Goal: Task Accomplishment & Management: Use online tool/utility

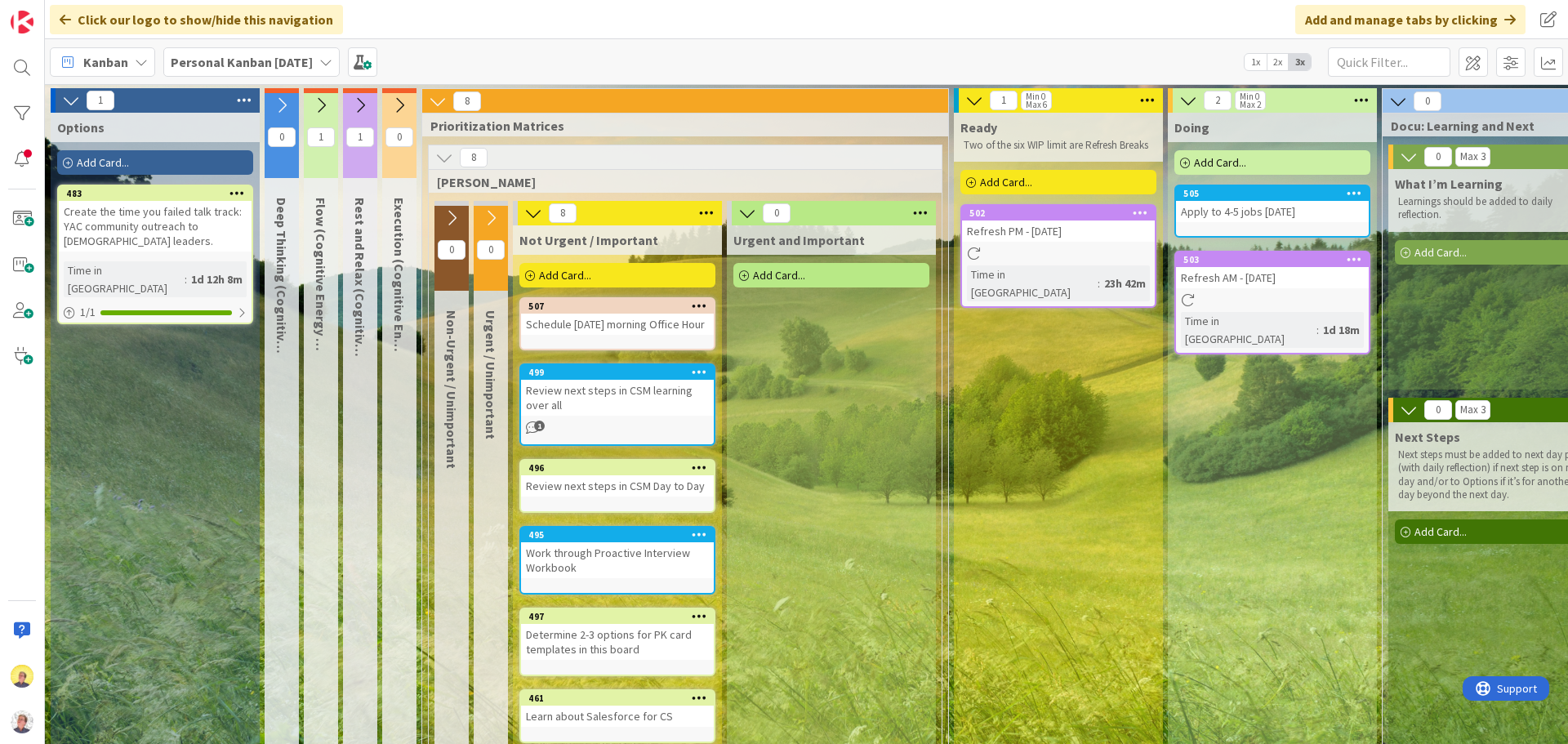
click at [364, 153] on div "1" at bounding box center [360, 133] width 34 height 90
click at [362, 107] on icon at bounding box center [359, 105] width 18 height 18
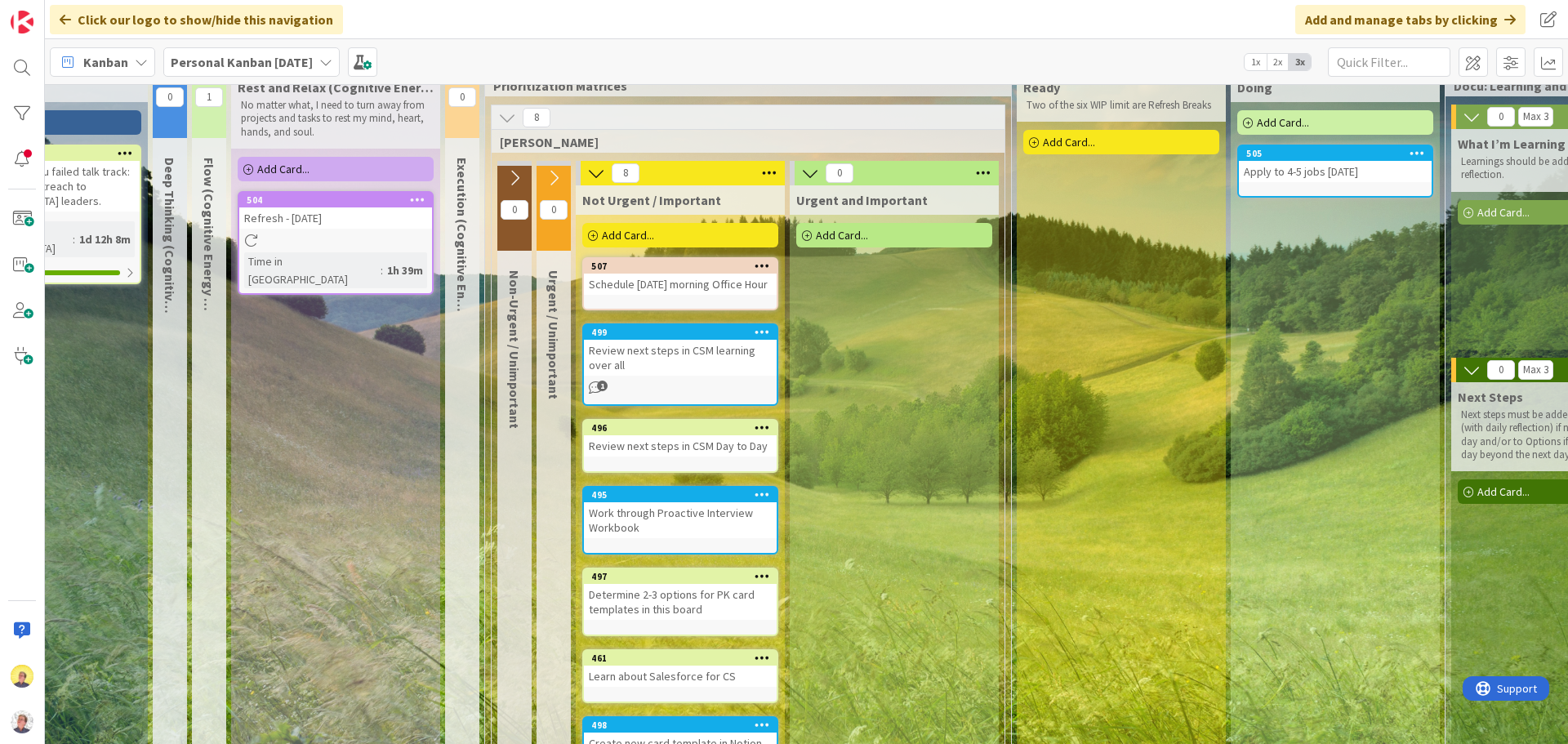
scroll to position [40, 96]
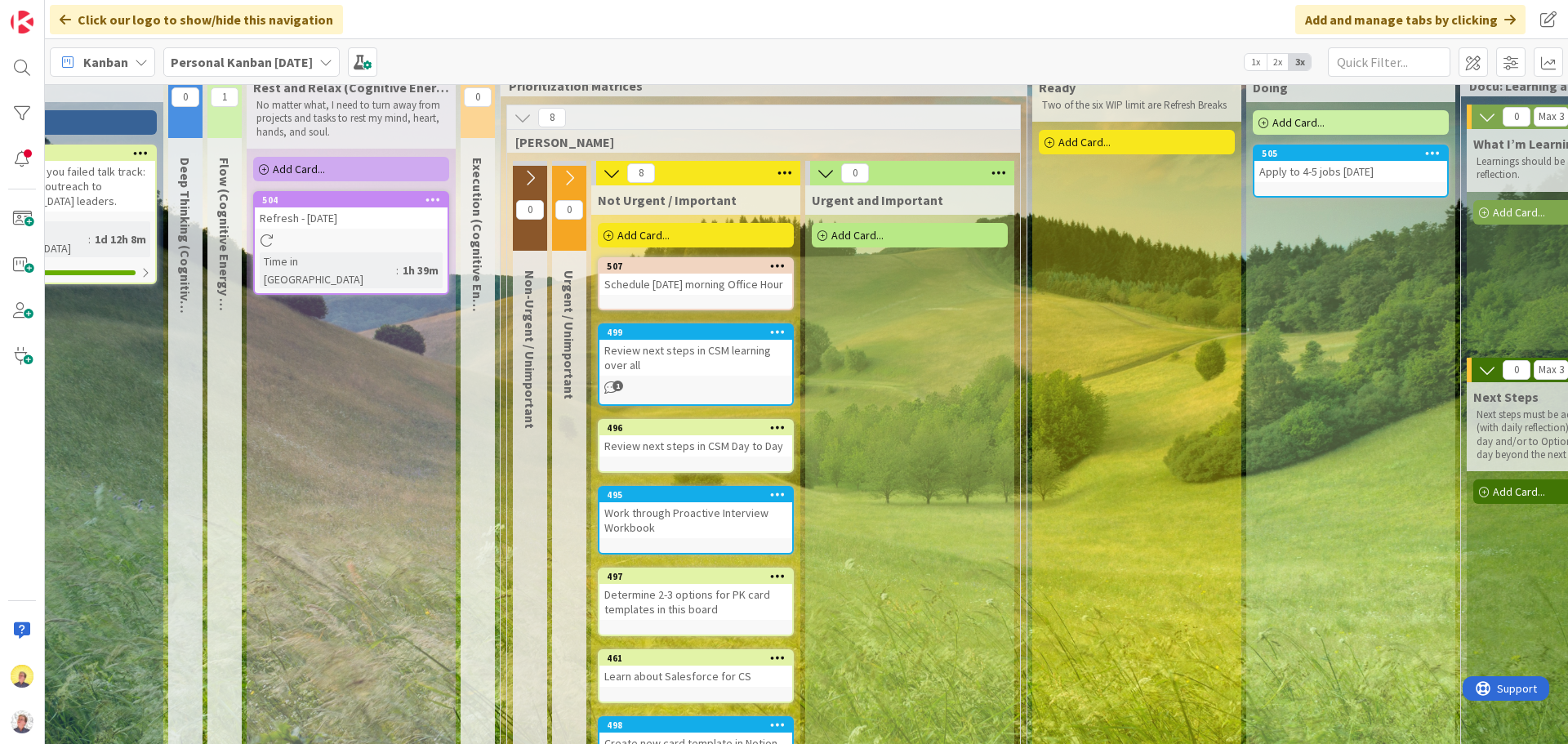
click at [434, 197] on icon at bounding box center [433, 199] width 16 height 11
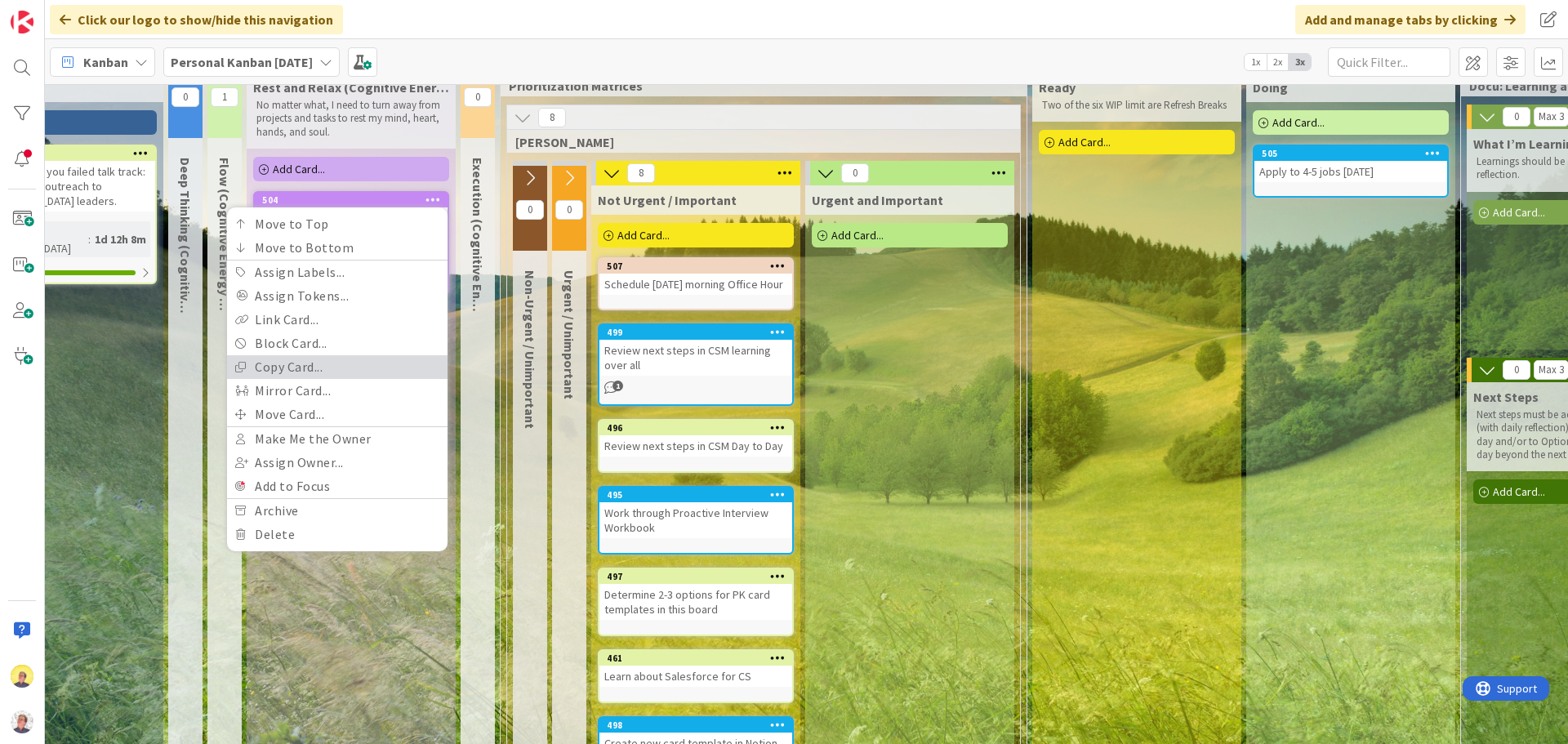
click at [308, 357] on link "Copy Card..." at bounding box center [338, 367] width 221 height 24
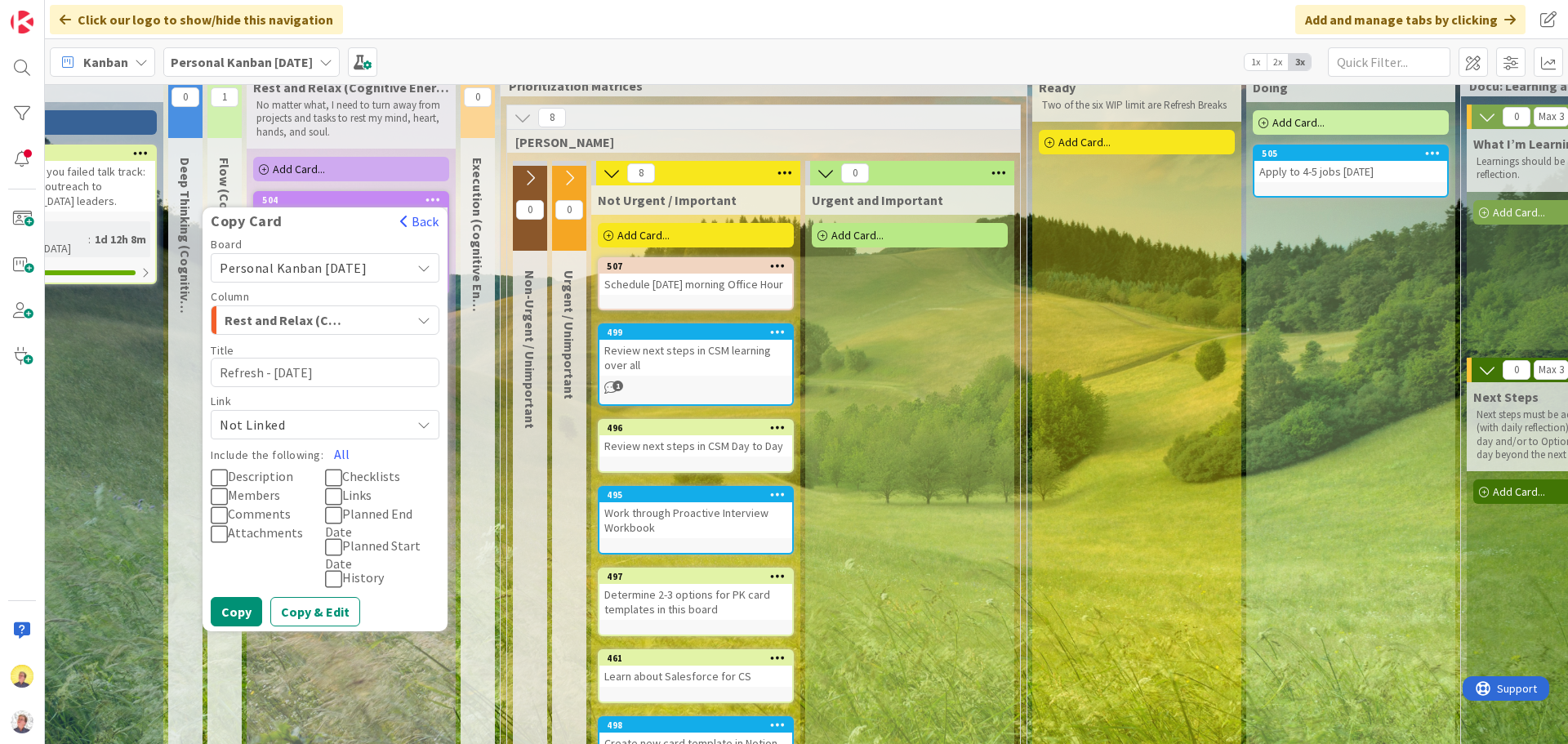
click at [351, 326] on div "Rest and Relax (Cognitive Energy L)" at bounding box center [315, 320] width 190 height 26
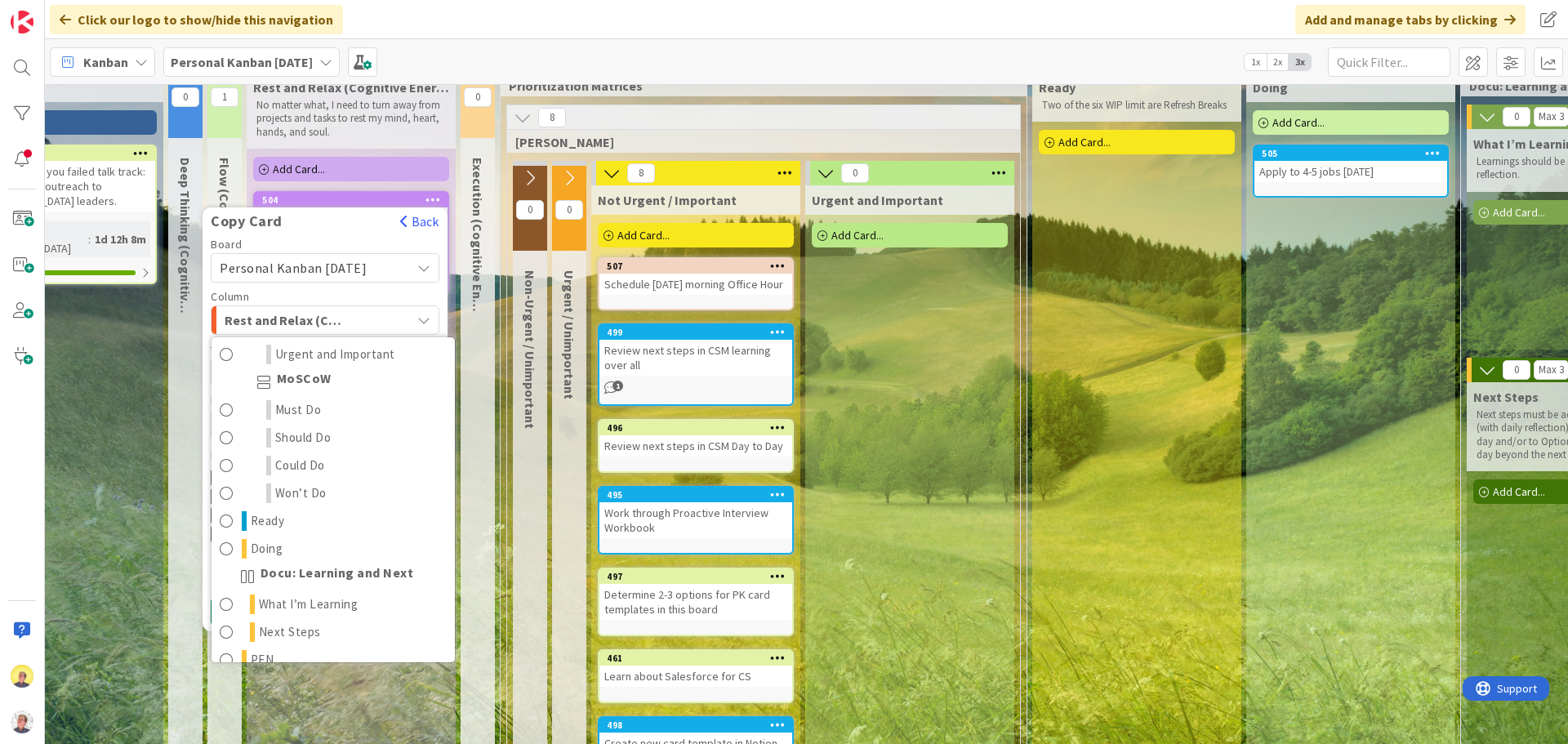
scroll to position [327, 0]
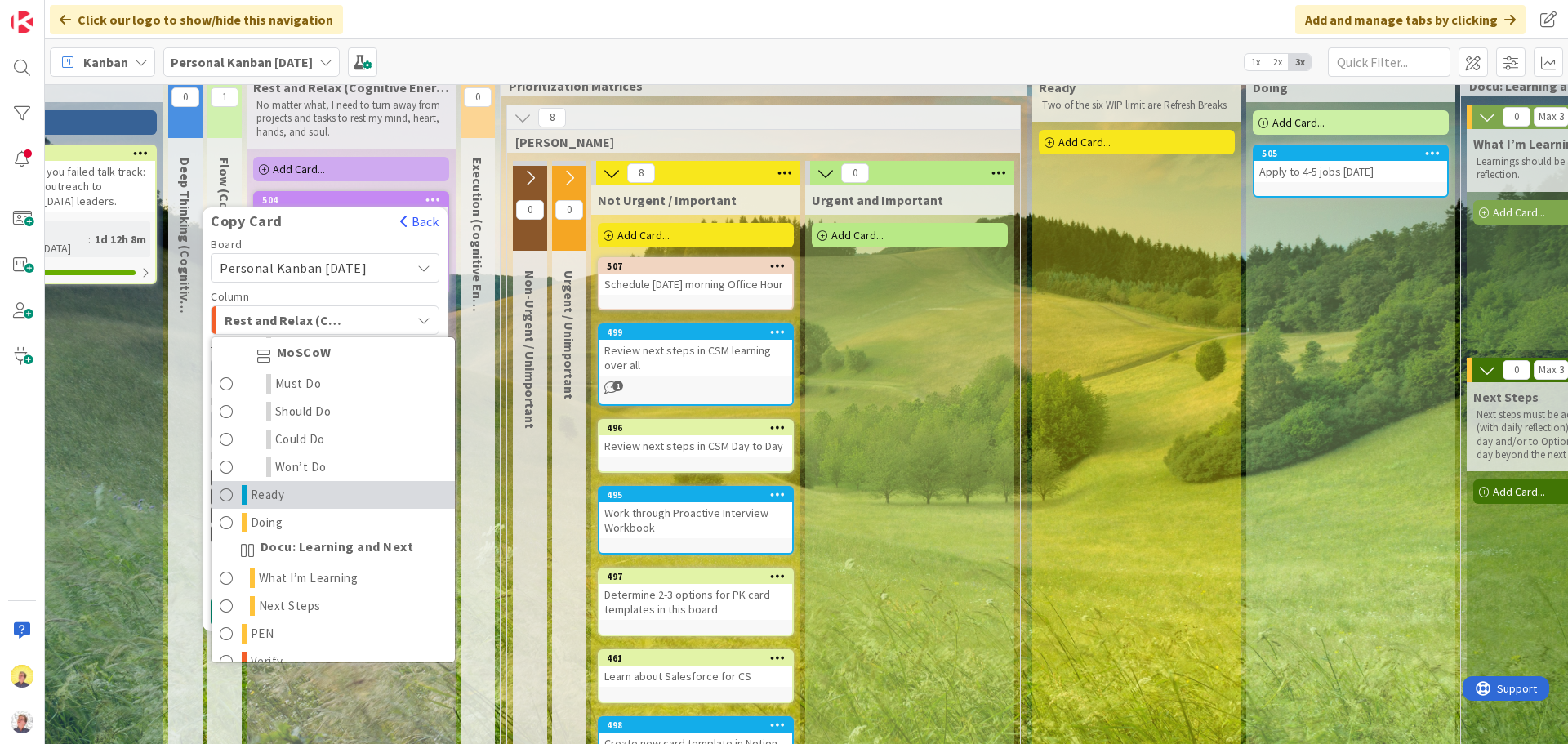
click at [267, 505] on span "Ready" at bounding box center [267, 494] width 34 height 19
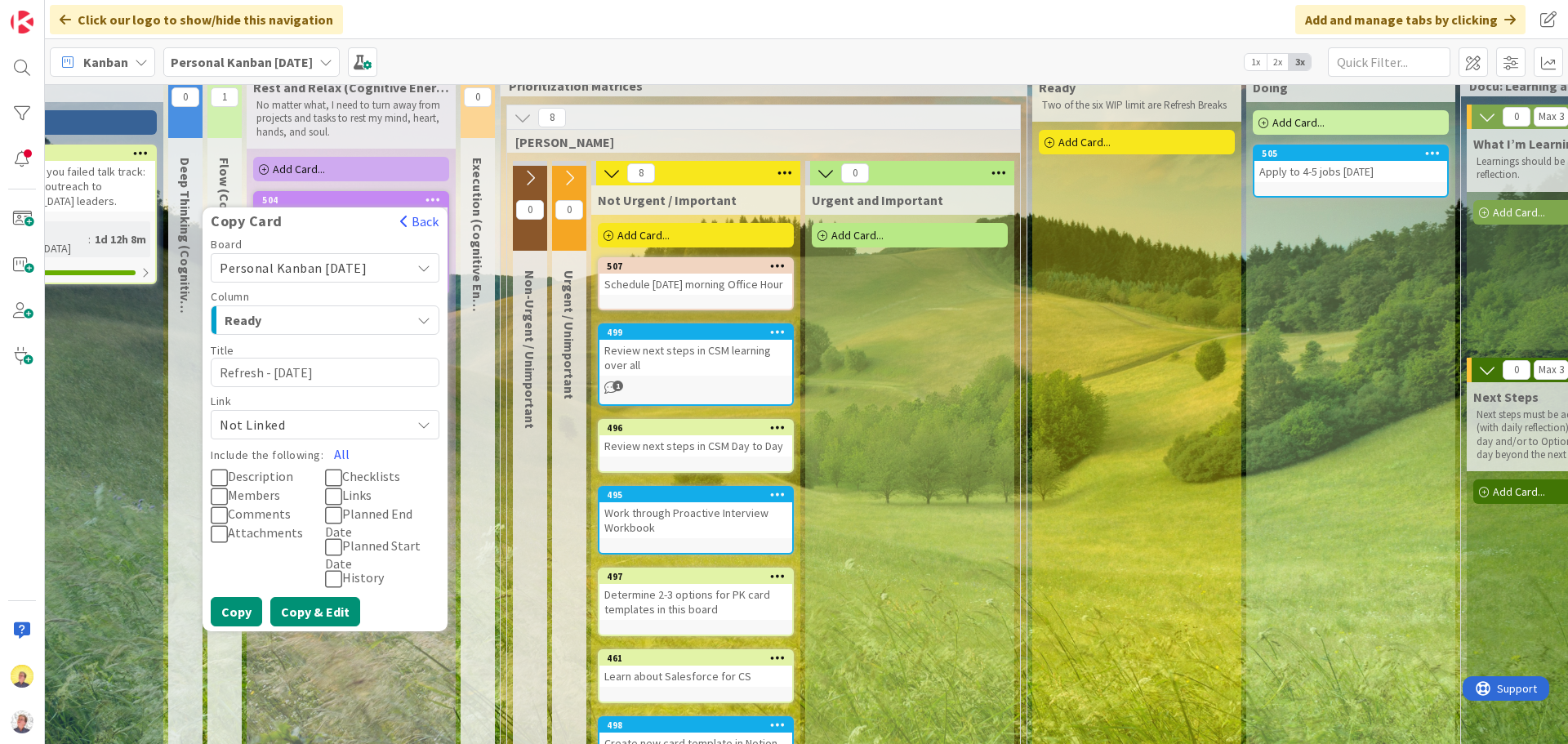
click at [320, 603] on button "Copy & Edit" at bounding box center [315, 611] width 90 height 30
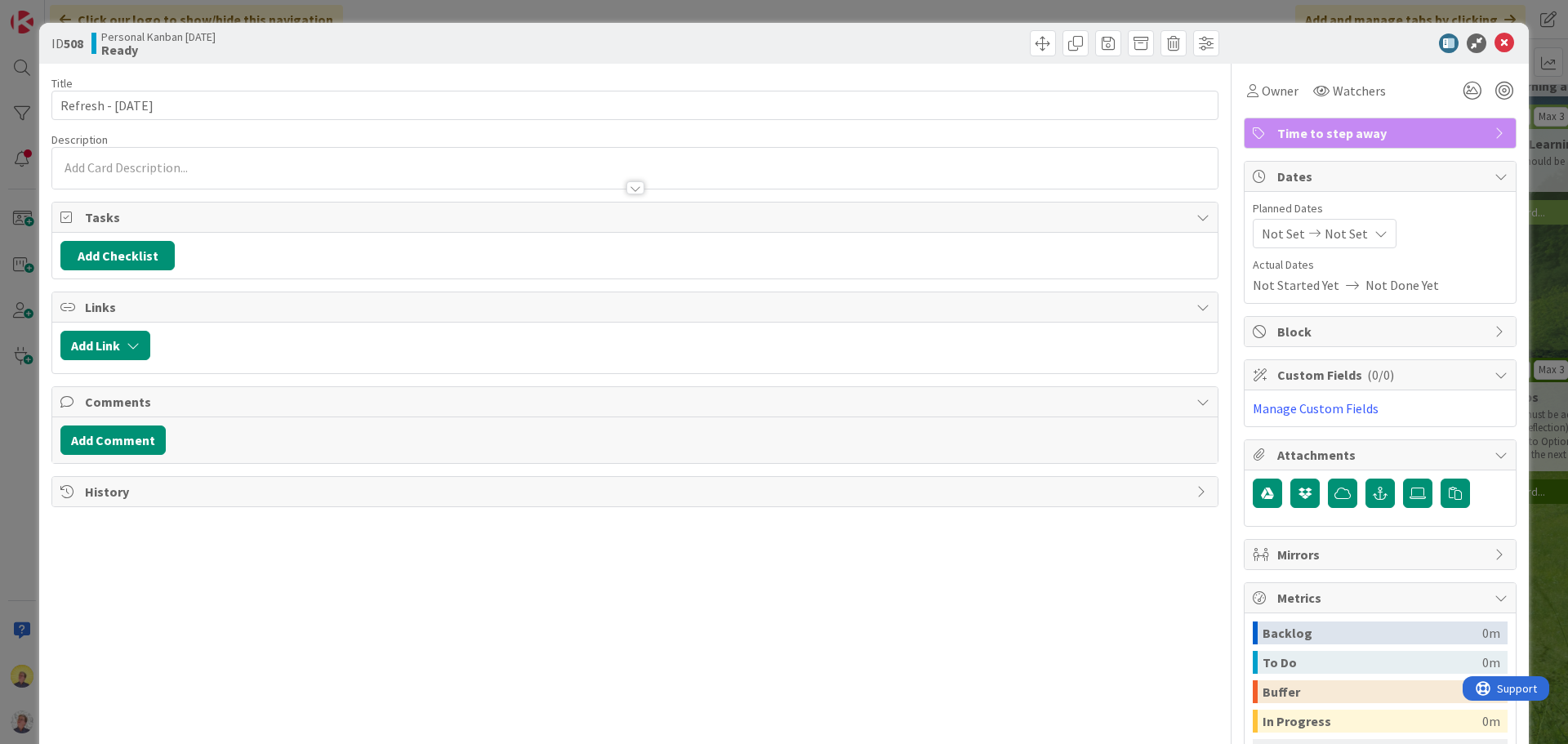
type textarea "x"
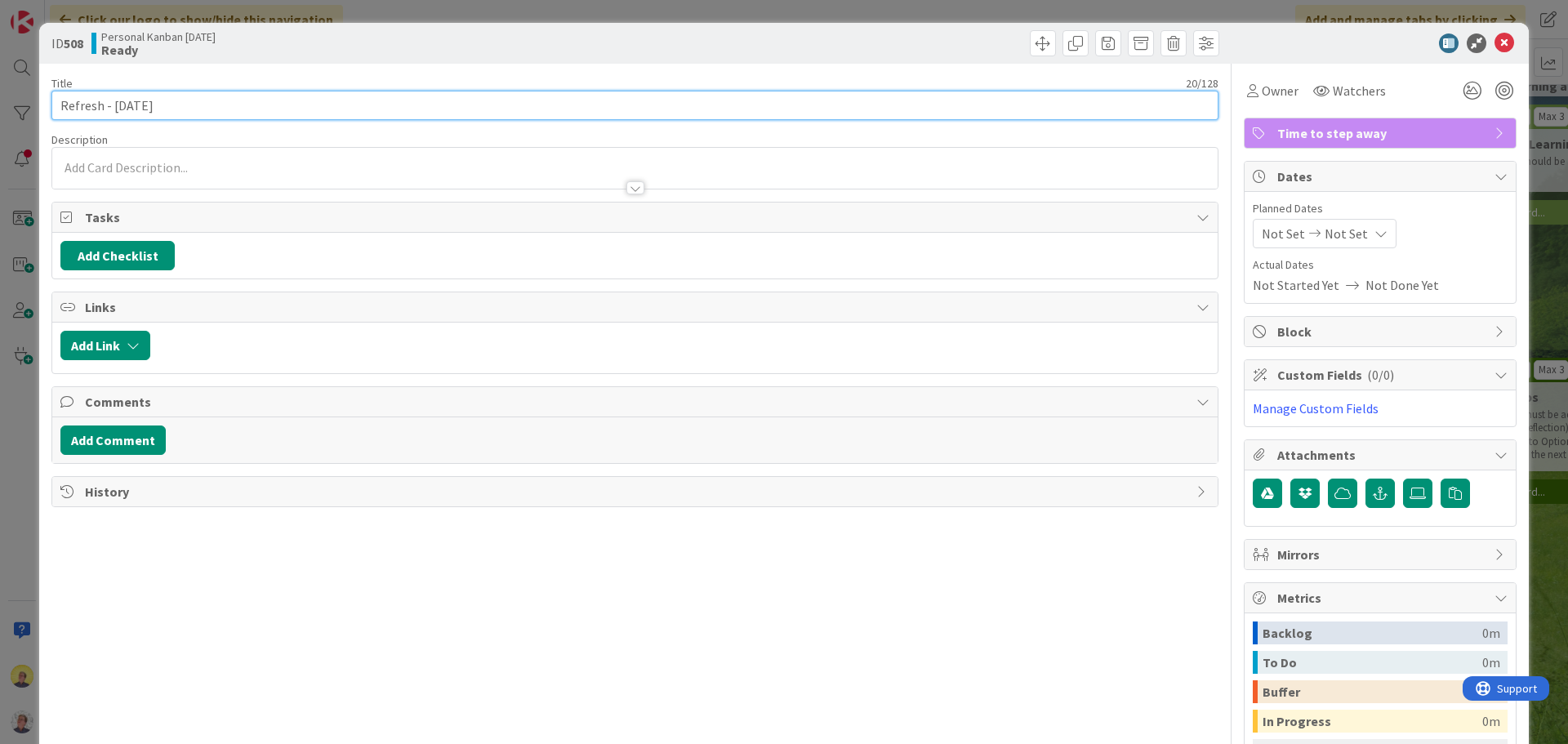
click at [185, 104] on input "Refresh - [DATE]" at bounding box center [635, 106] width 1167 height 30
type input "Refresh - [DATE]"
type textarea "x"
type input "Refresh - [DATE] P"
type textarea "x"
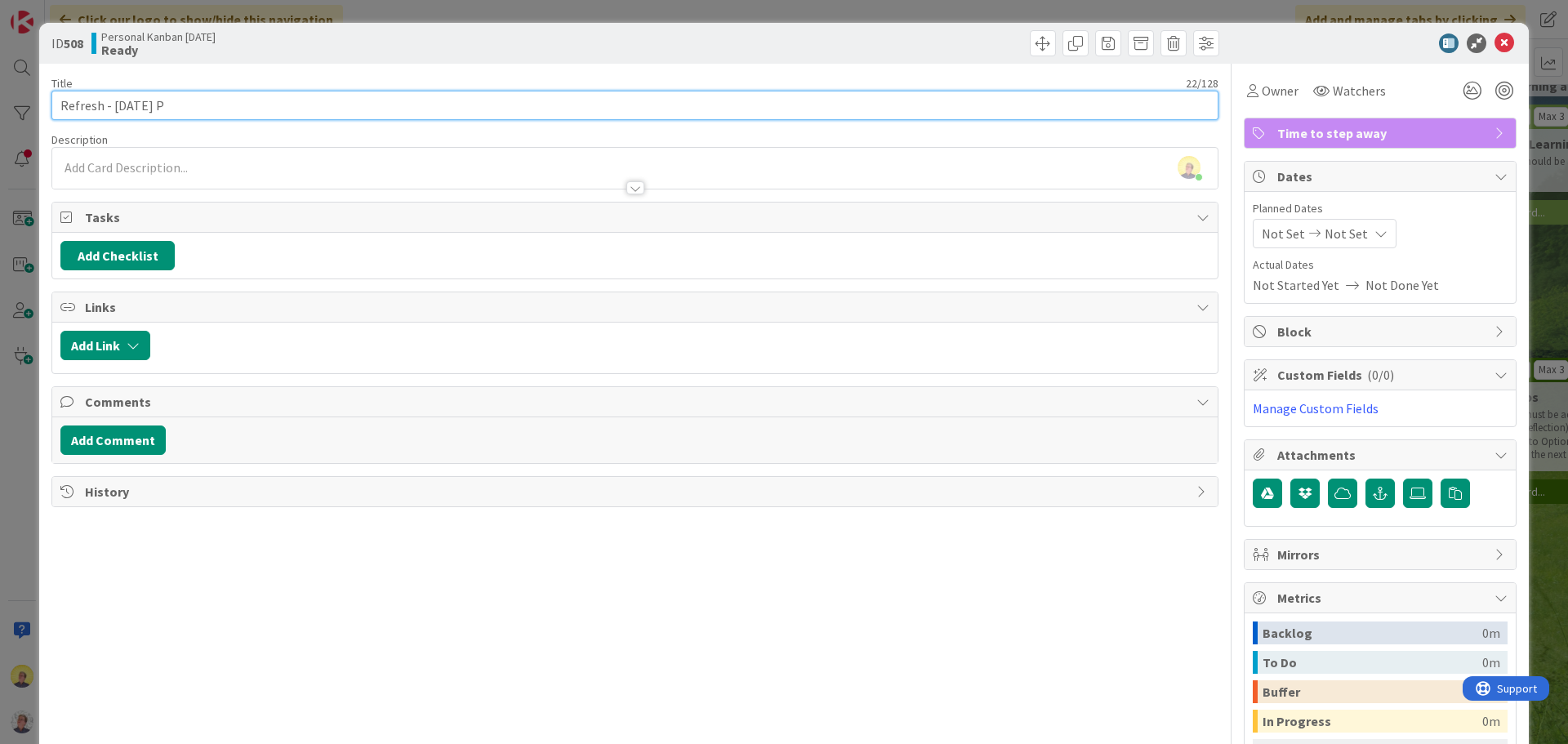
type input "Refresh - [DATE] PM"
type textarea "x"
type input "Refresh - [DATE] PM"
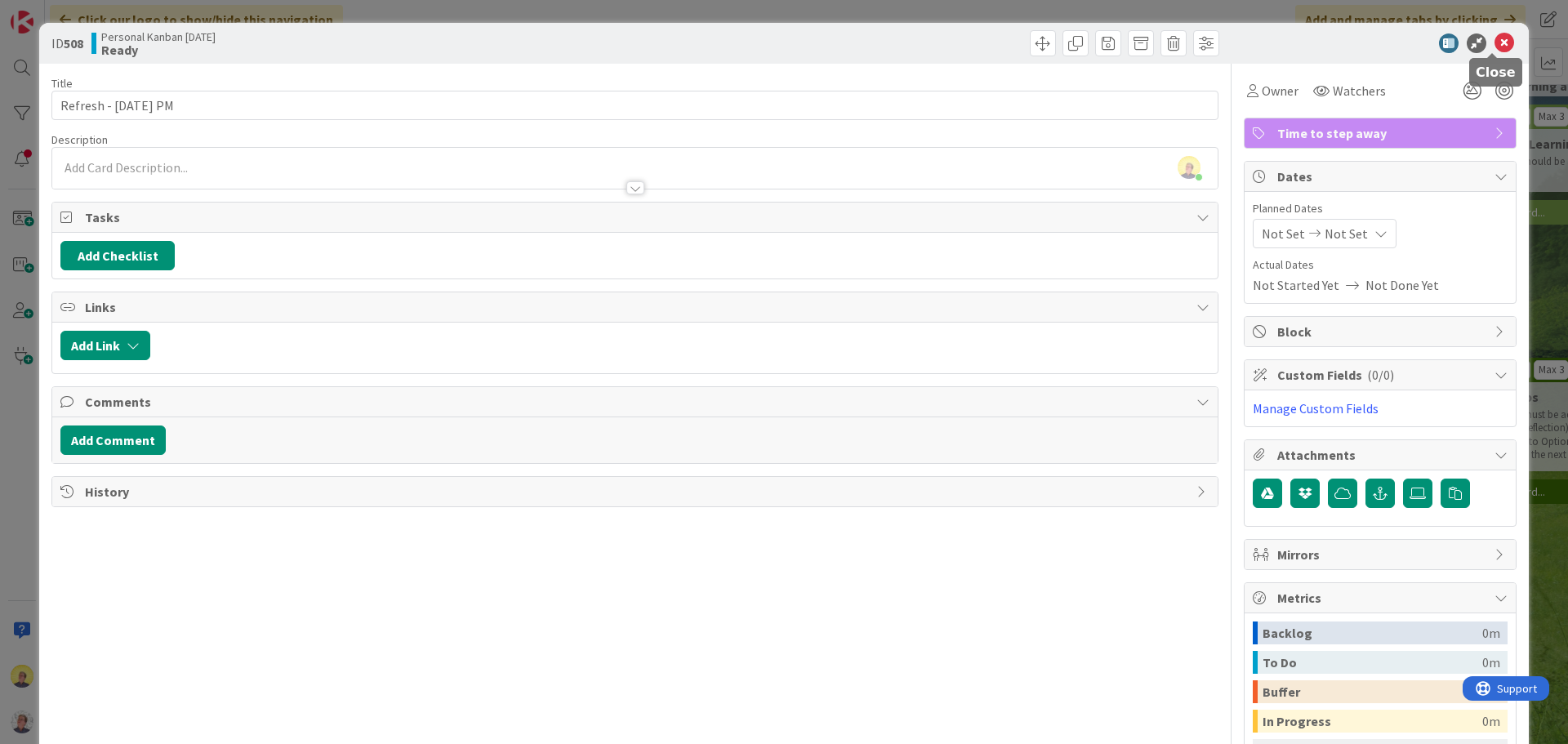
click at [1495, 41] on icon at bounding box center [1504, 43] width 19 height 19
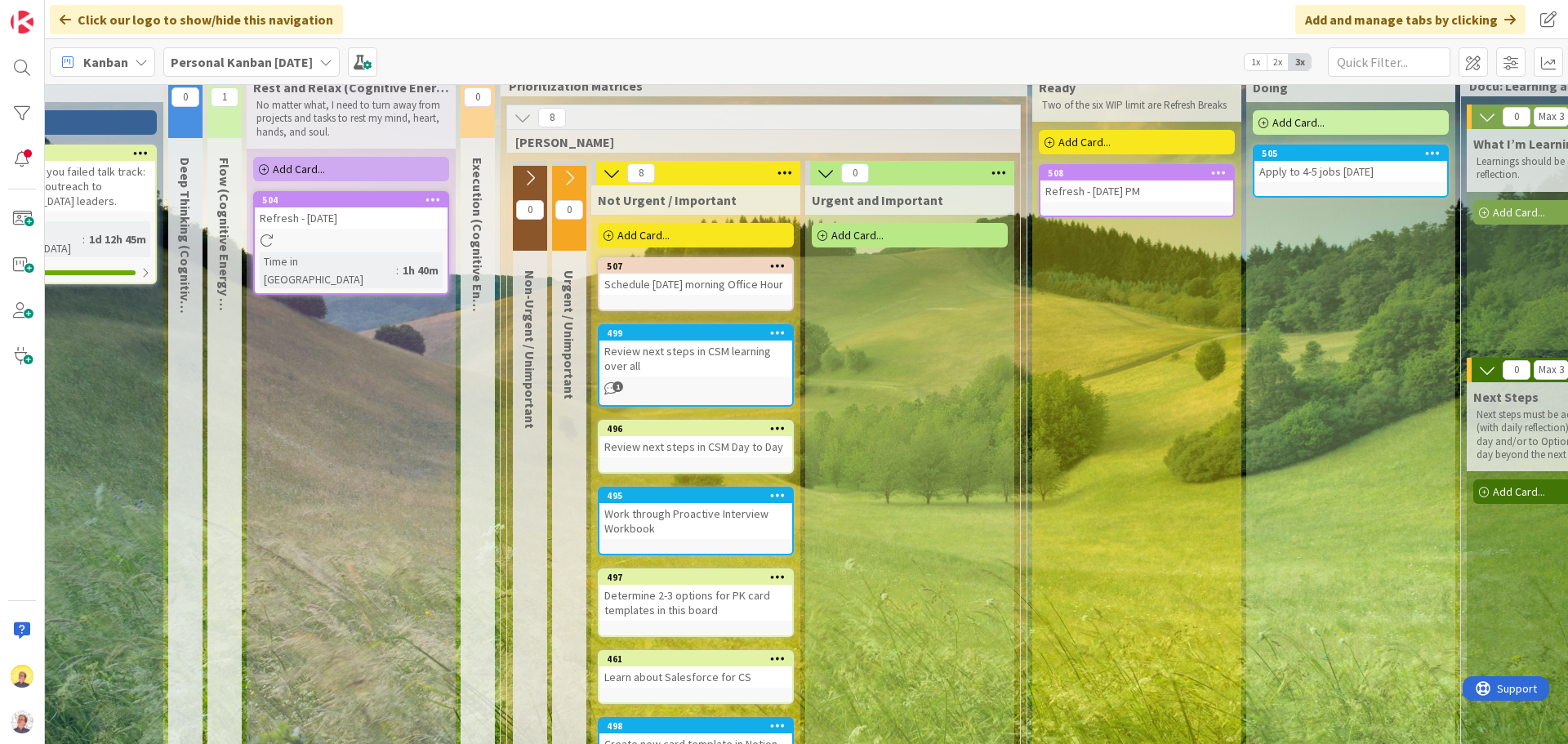
click at [389, 230] on link "504 Copy Card Back Board Personal Kanban [DATE] Column Ready Options Deep Think…" at bounding box center [351, 243] width 196 height 104
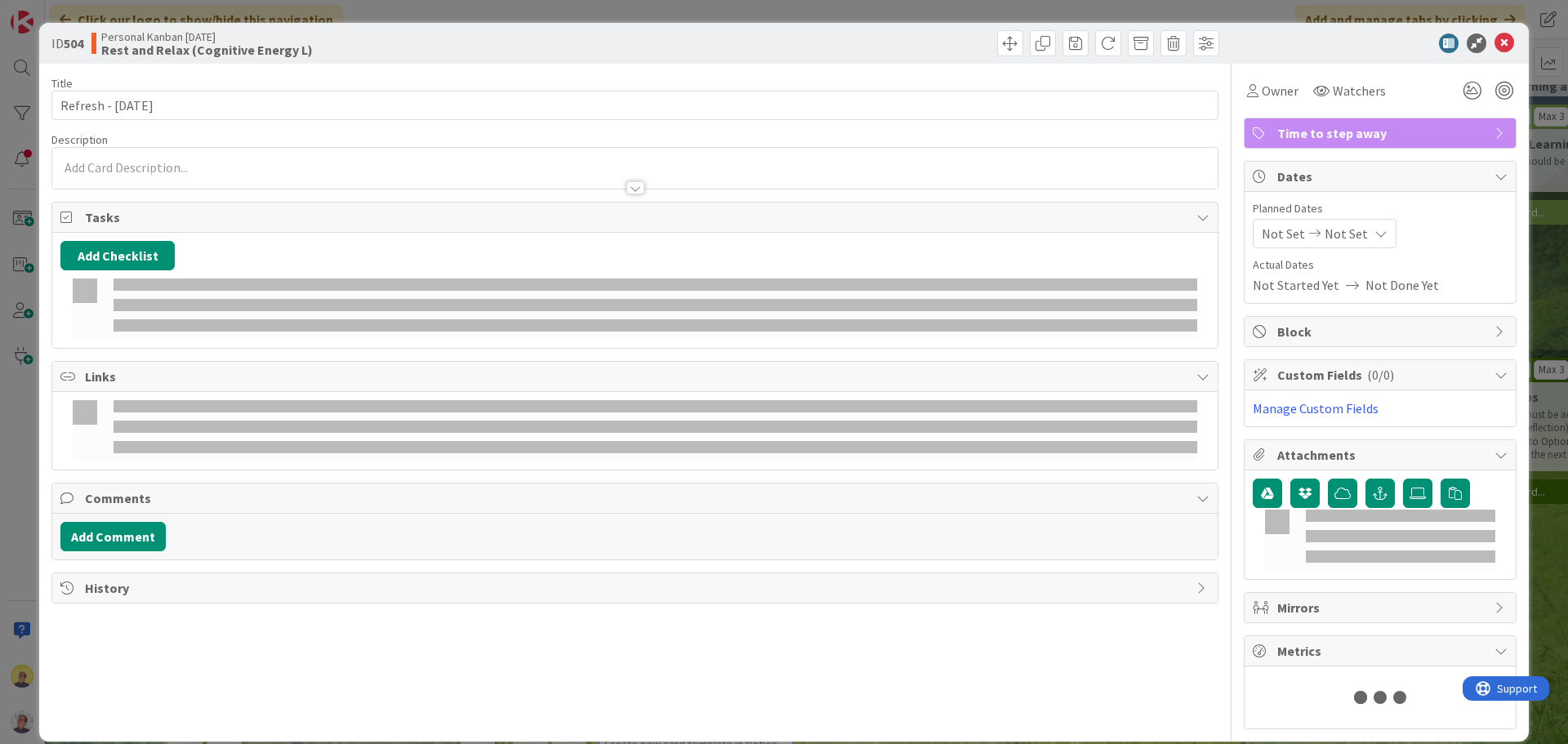
type textarea "x"
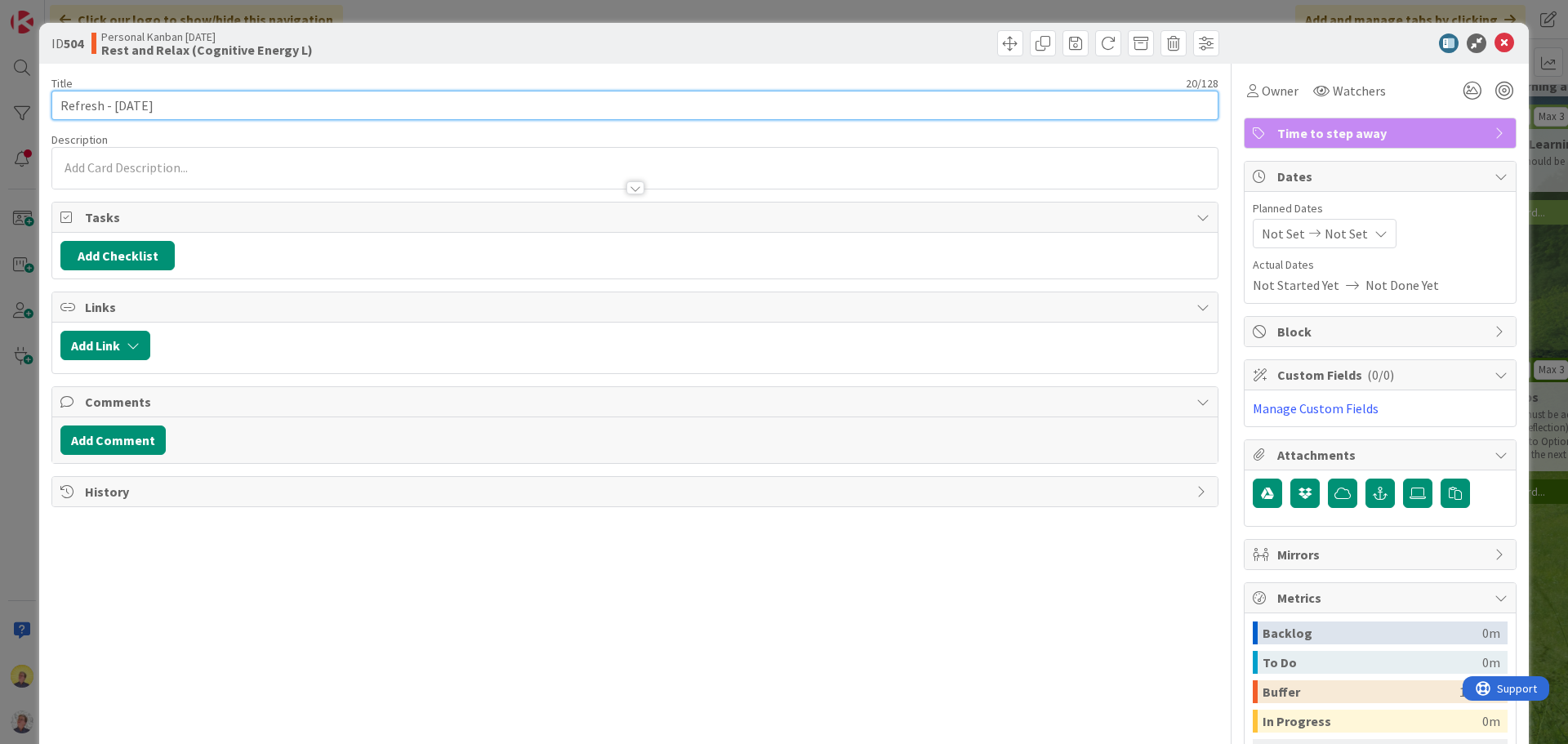
click at [228, 100] on input "Refresh - [DATE]" at bounding box center [635, 106] width 1167 height 30
type input "Refresh - [DATE]"
type textarea "x"
type input "Refresh - [DATE] A"
type textarea "x"
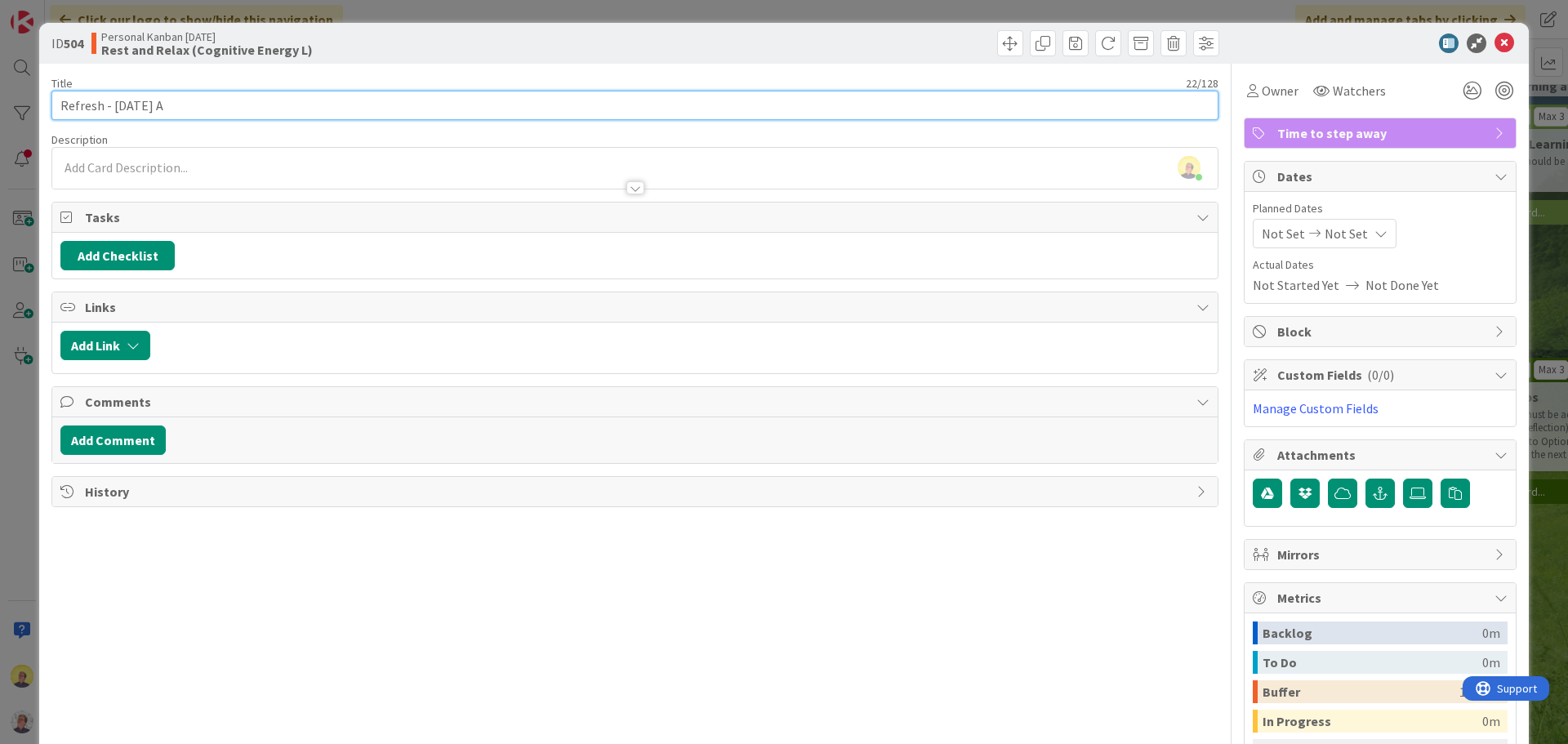
type input "Refresh - [DATE] AM"
type textarea "x"
type input "Refresh - [DATE] AM"
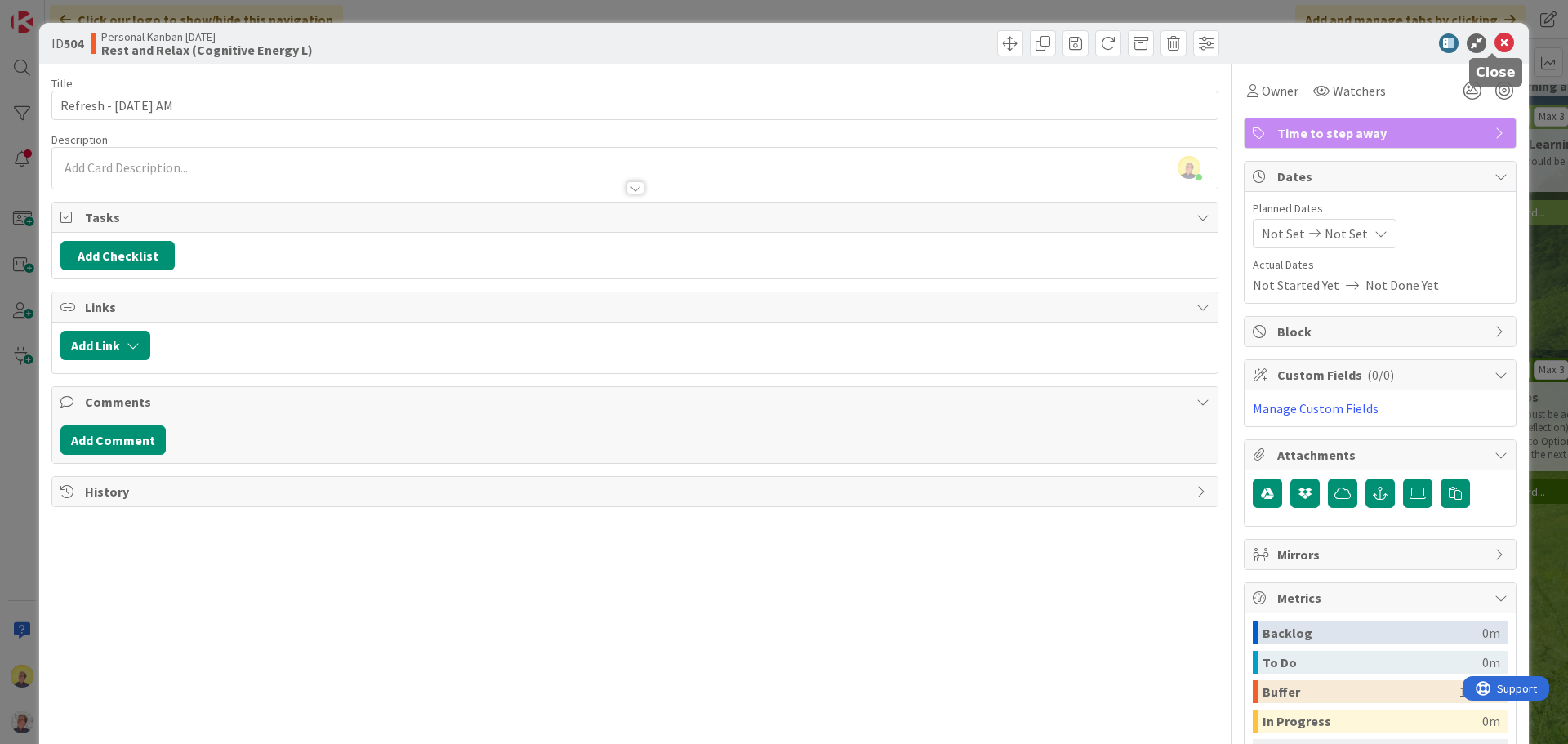
click at [1495, 37] on icon at bounding box center [1504, 43] width 19 height 19
type textarea "x"
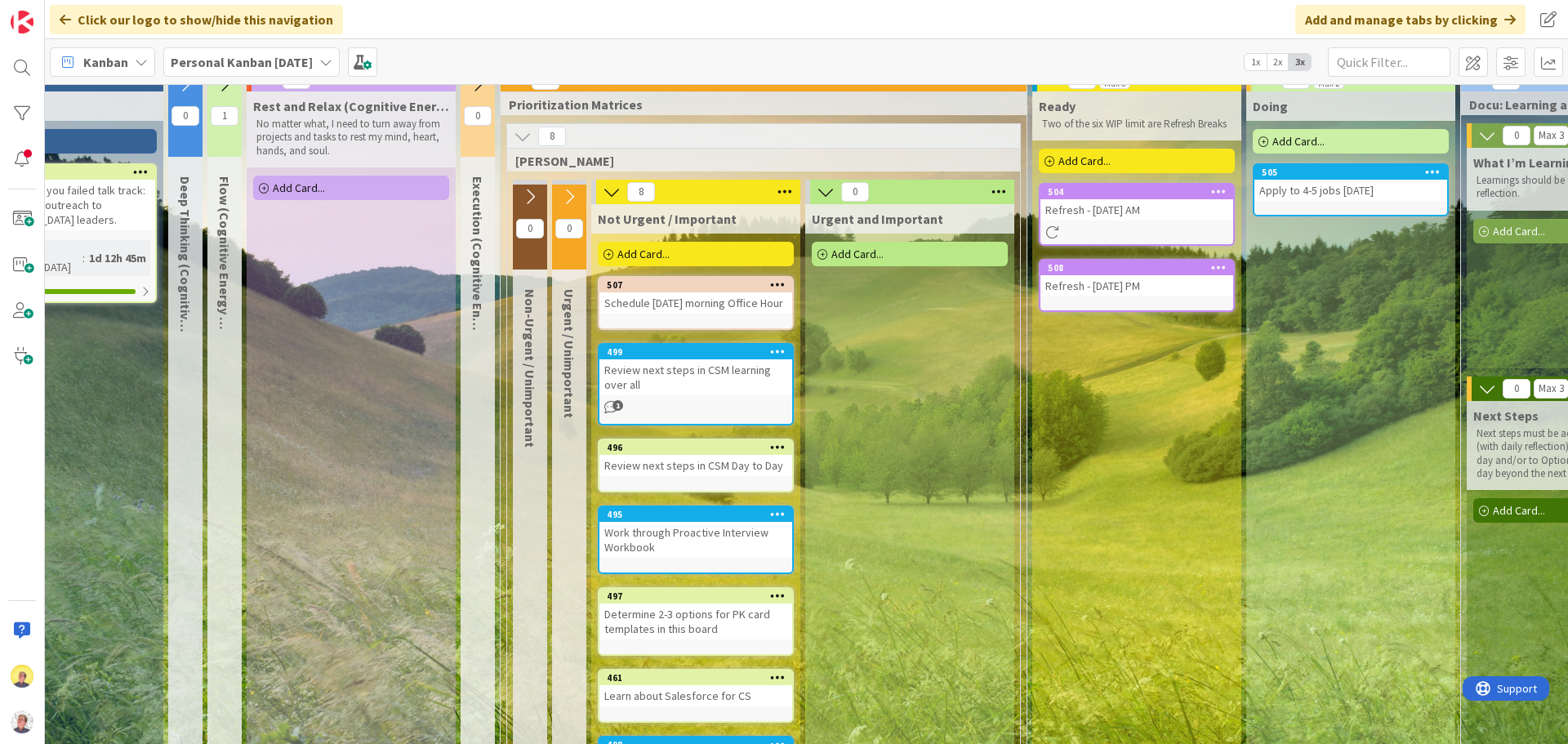
scroll to position [0, 96]
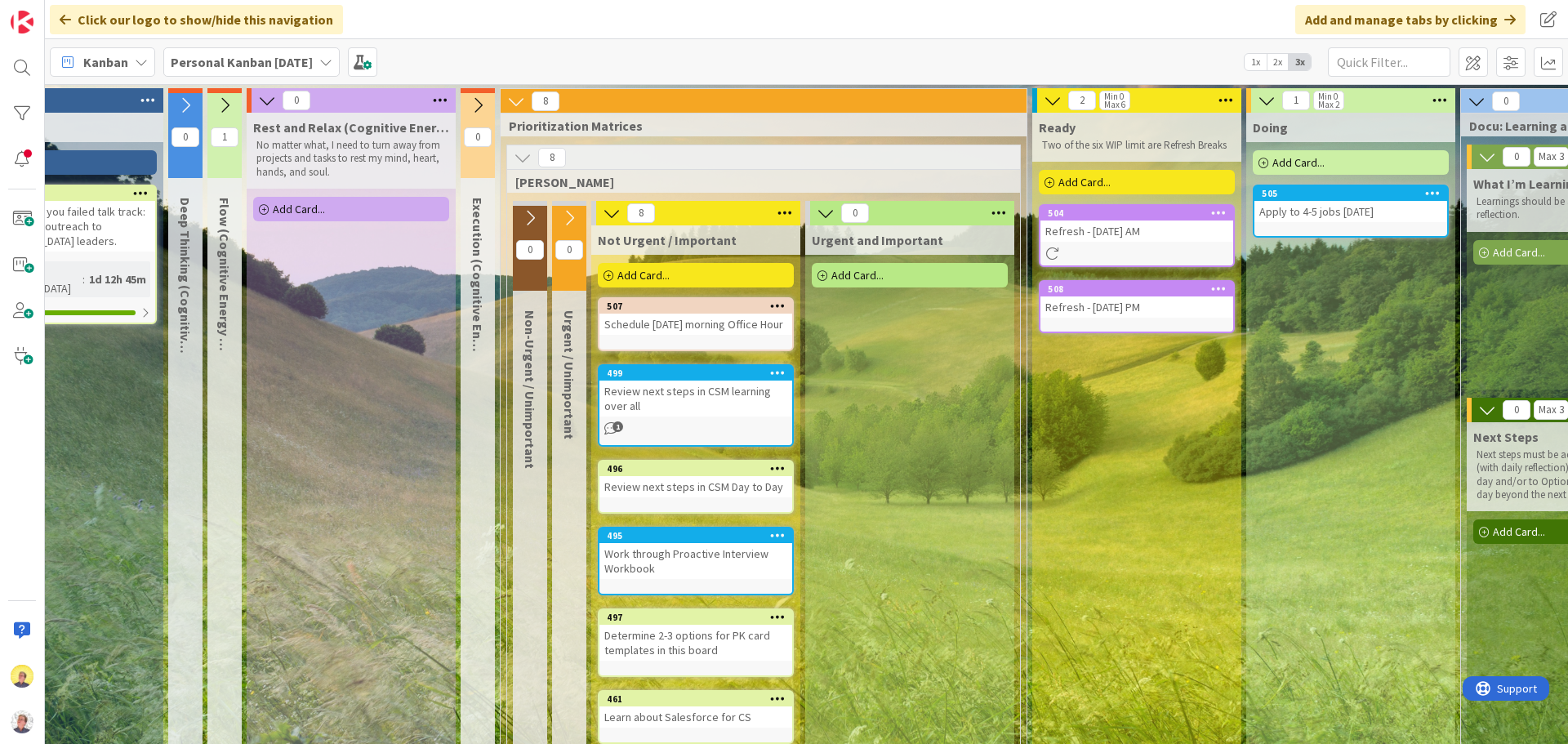
click at [1109, 182] on span "Add Card..." at bounding box center [1085, 182] width 52 height 15
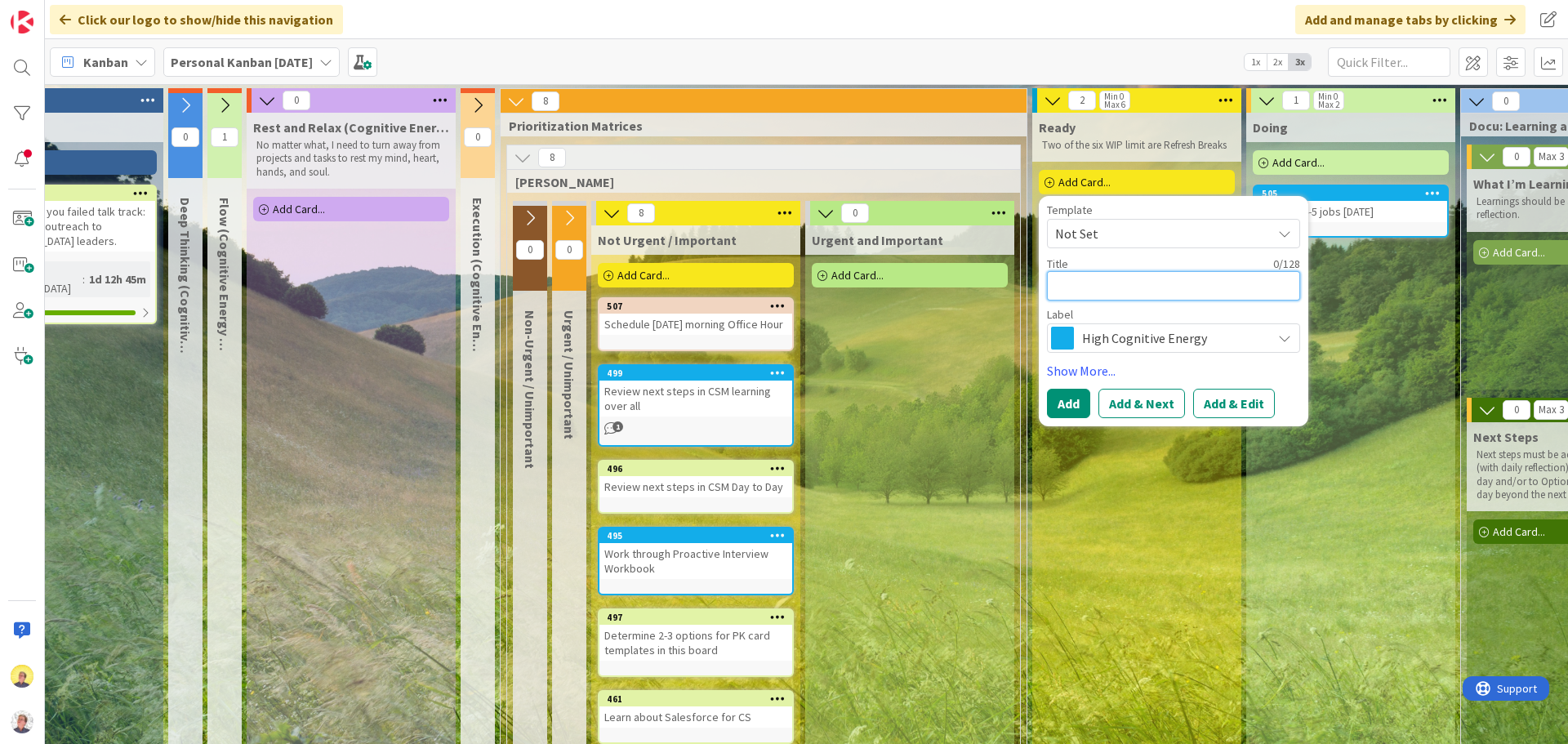
type textarea "R"
type textarea "x"
type textarea "Re"
type textarea "x"
type textarea "Rev"
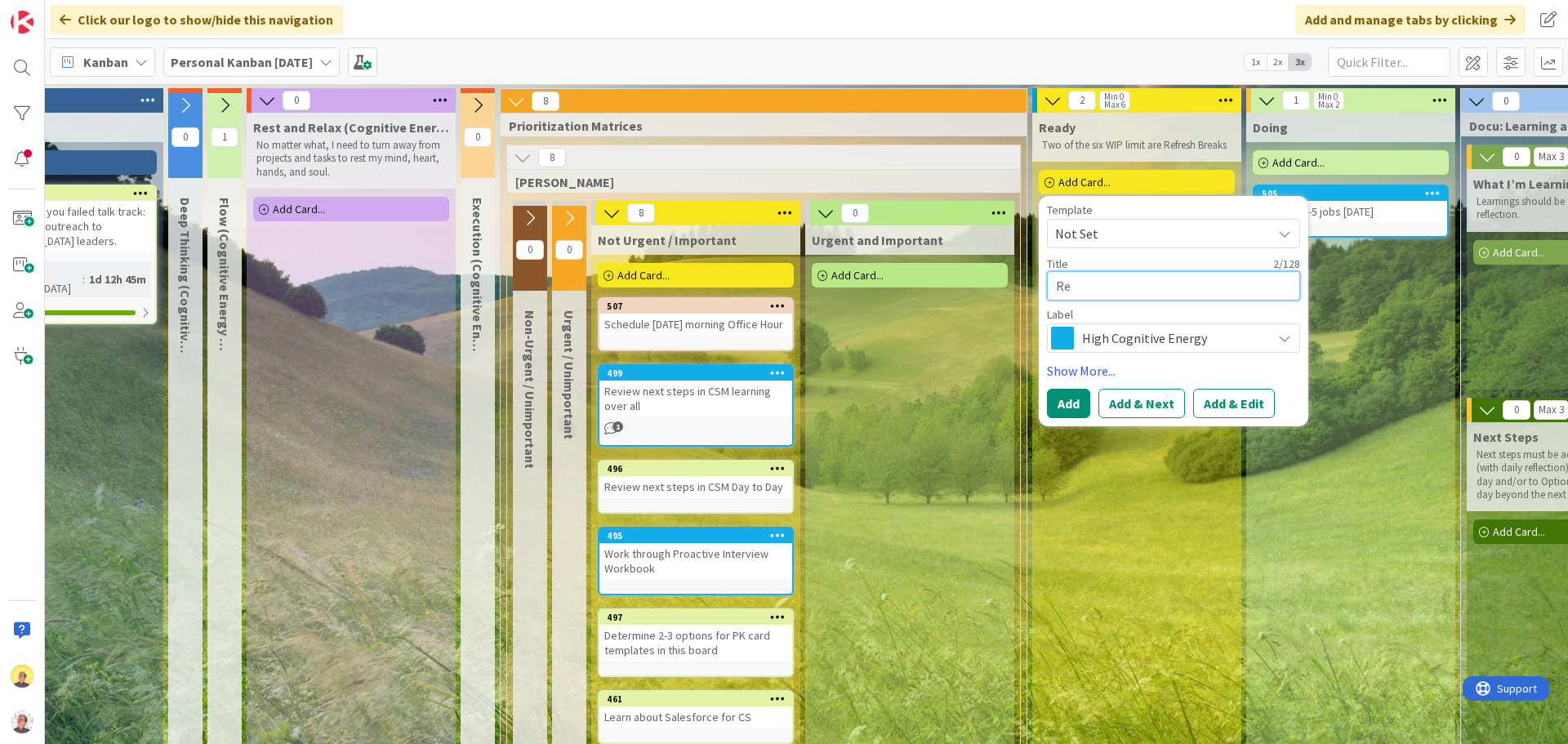
type textarea "x"
type textarea "Revi"
type textarea "x"
type textarea "Revie"
type textarea "x"
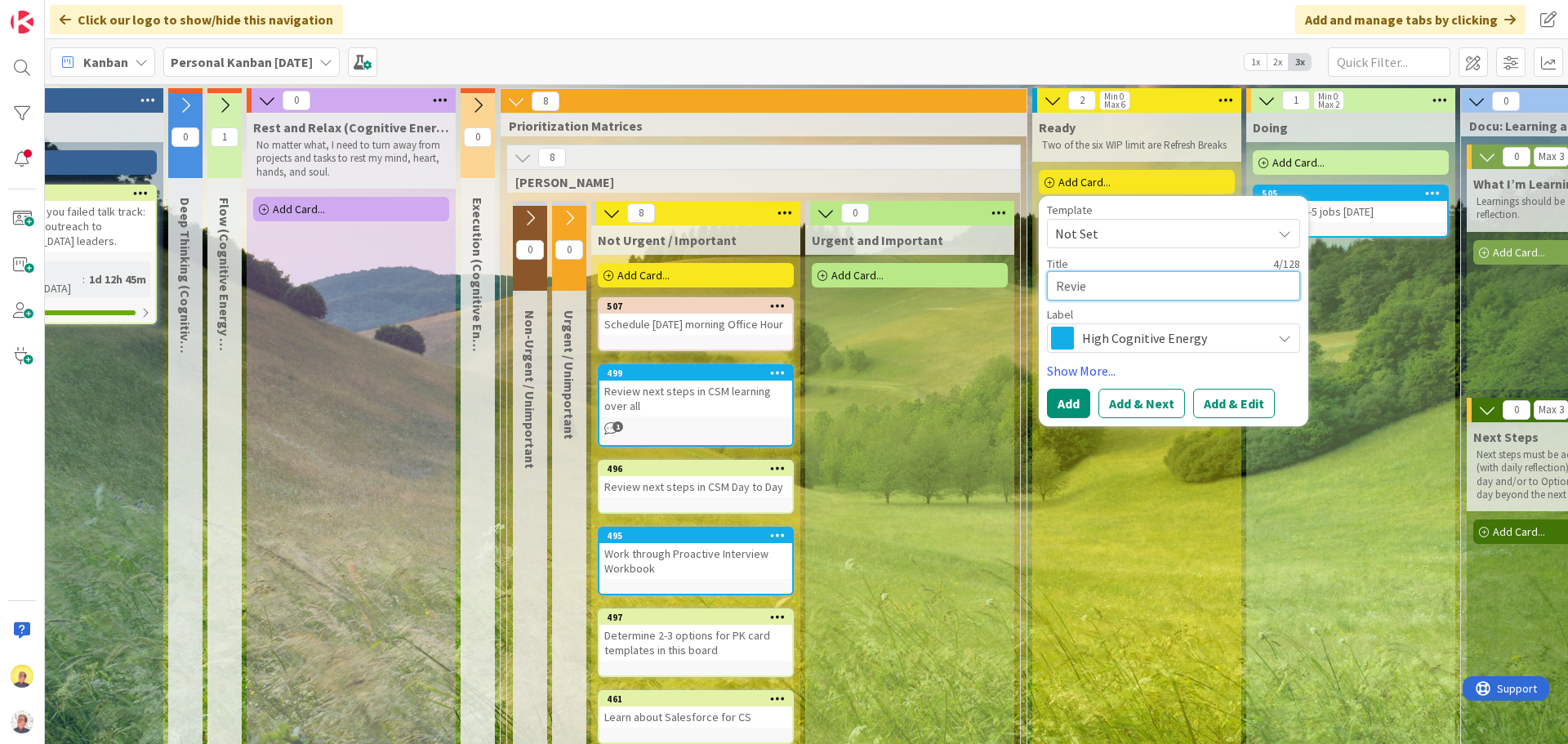
type textarea "Review"
type textarea "x"
type textarea "Review"
type textarea "x"
type textarea "Review g"
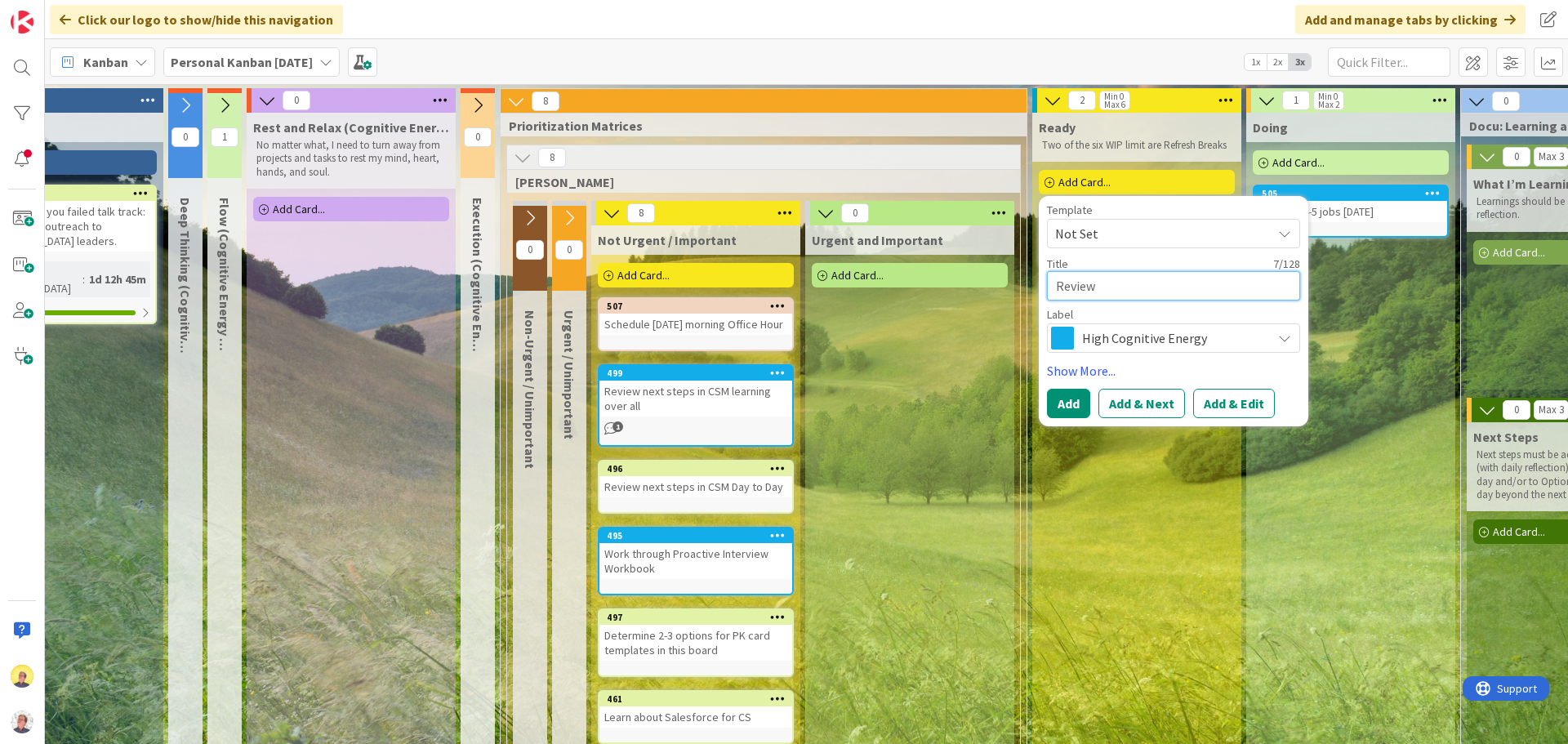
type textarea "x"
type textarea "Review ge"
type textarea "x"
type textarea "Review gen"
type textarea "x"
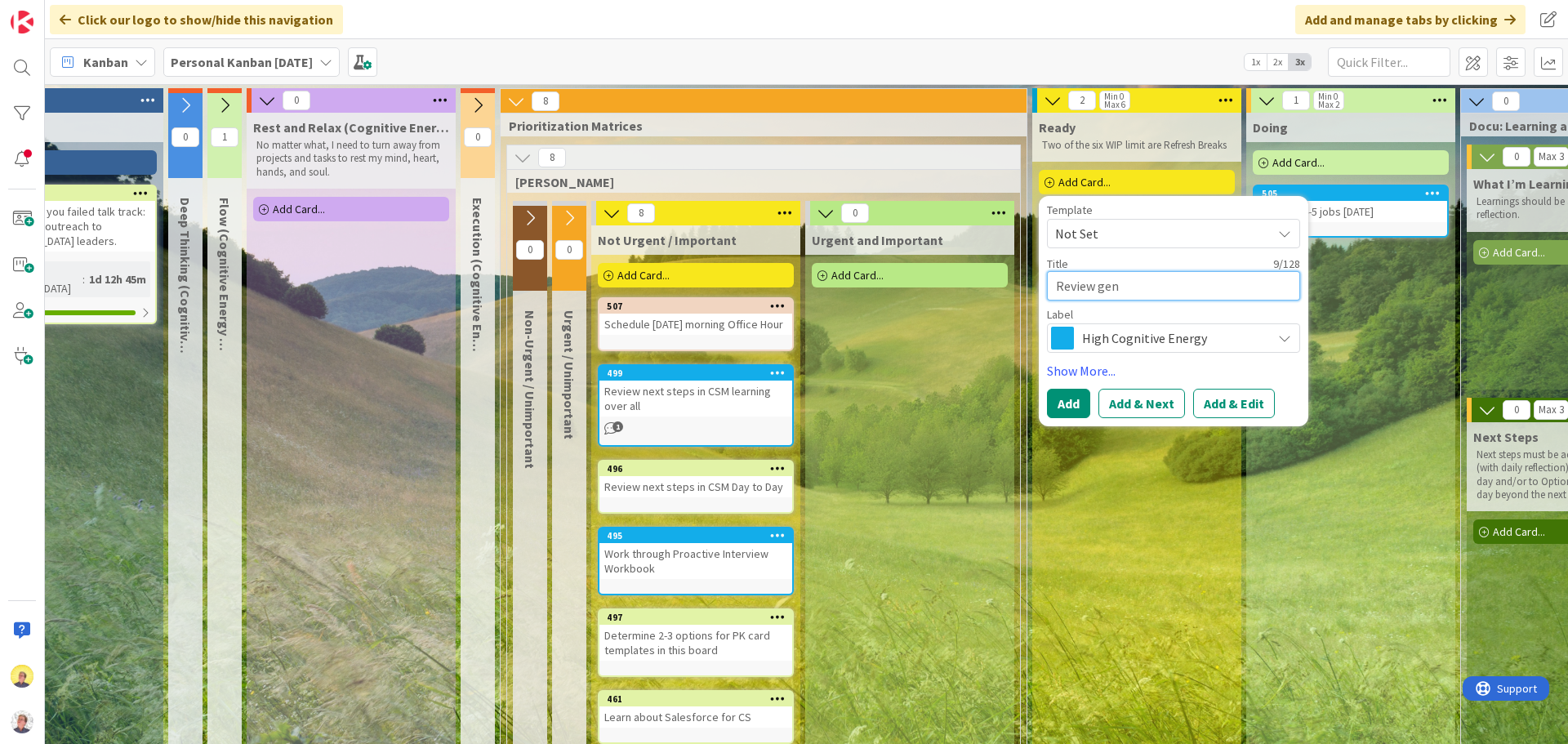
type textarea "Review gene"
type textarea "x"
type textarea "Review gener"
type textarea "x"
type textarea "Review generi"
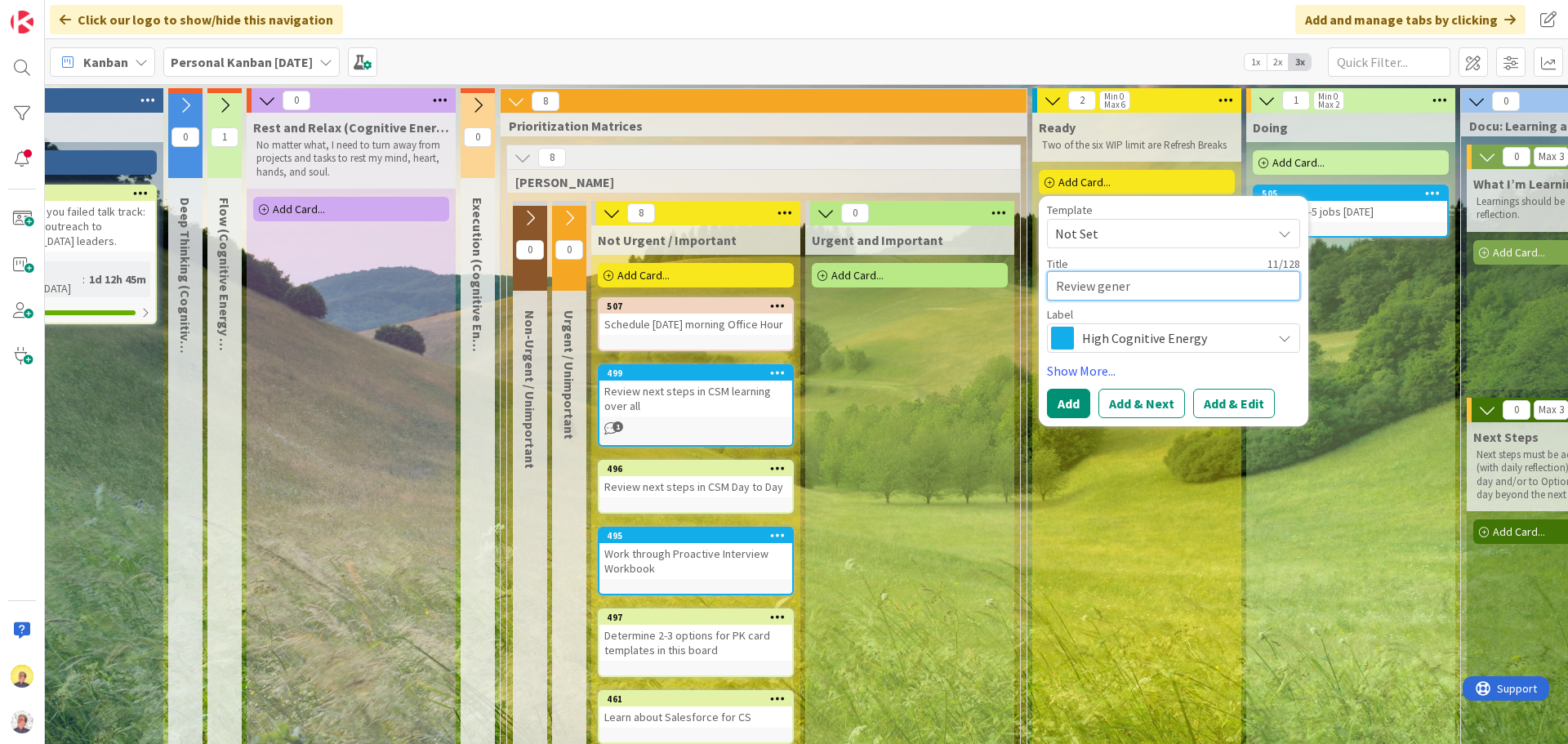
type textarea "x"
type textarea "Review generic"
type textarea "x"
type textarea "Review generic"
type textarea "x"
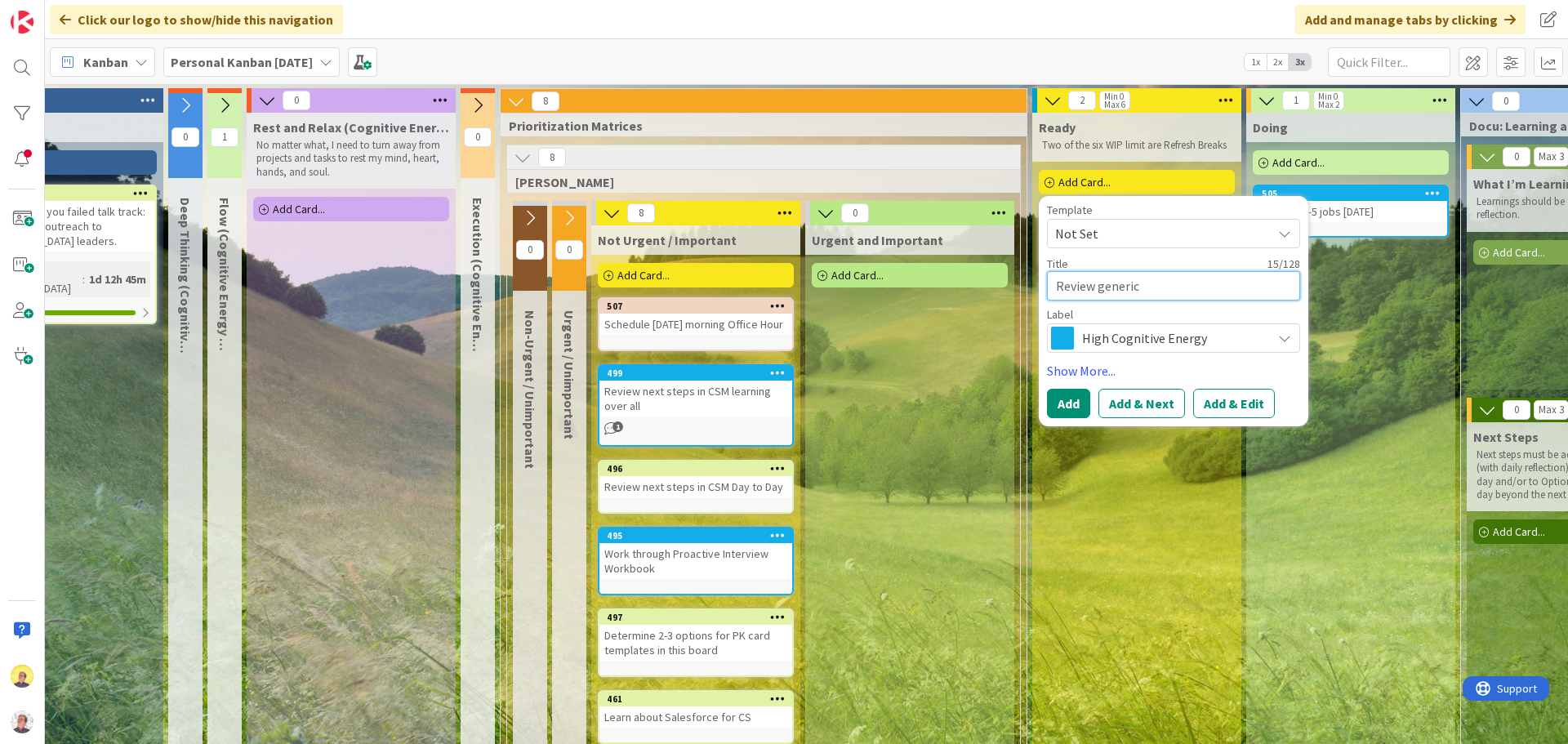
type textarea "Review generic v"
type textarea "x"
type textarea "Review generic vi"
type textarea "x"
type textarea "Review generic vid"
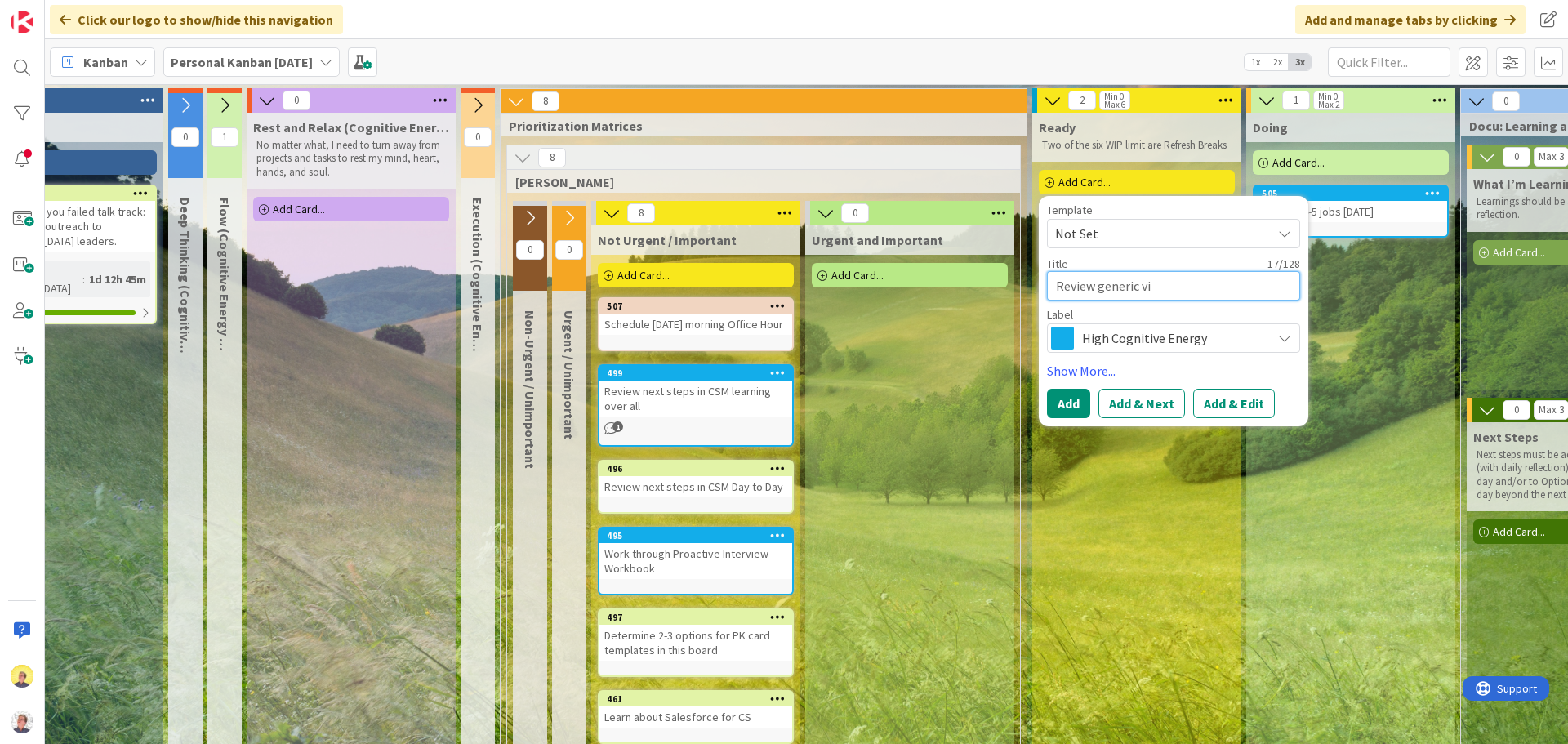
type textarea "x"
type textarea "Review generic vidi"
type textarea "x"
type textarea "Review generic vid"
type textarea "x"
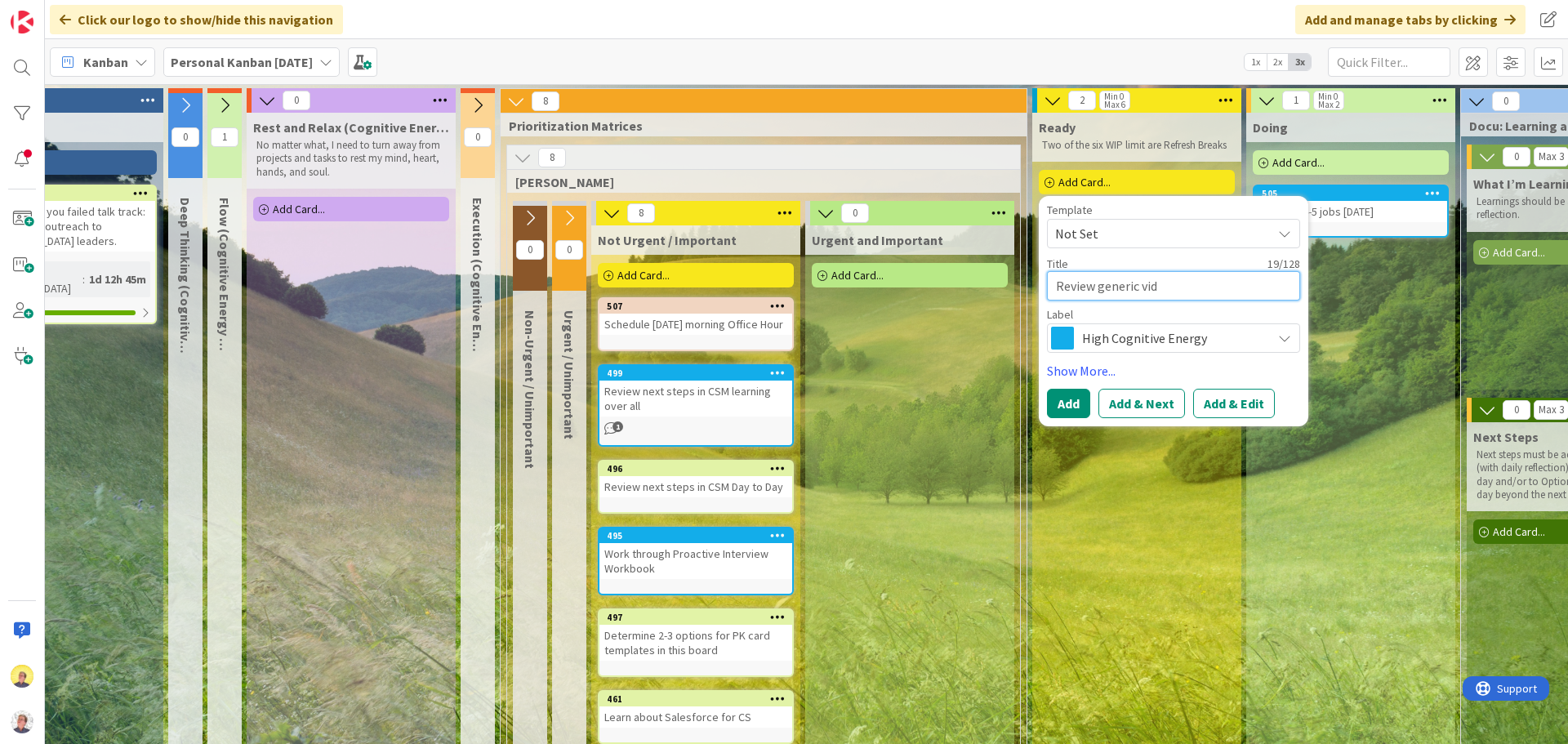
type textarea "Review generic vide"
type textarea "x"
type textarea "Review generic video"
type textarea "x"
type textarea "Review generic video"
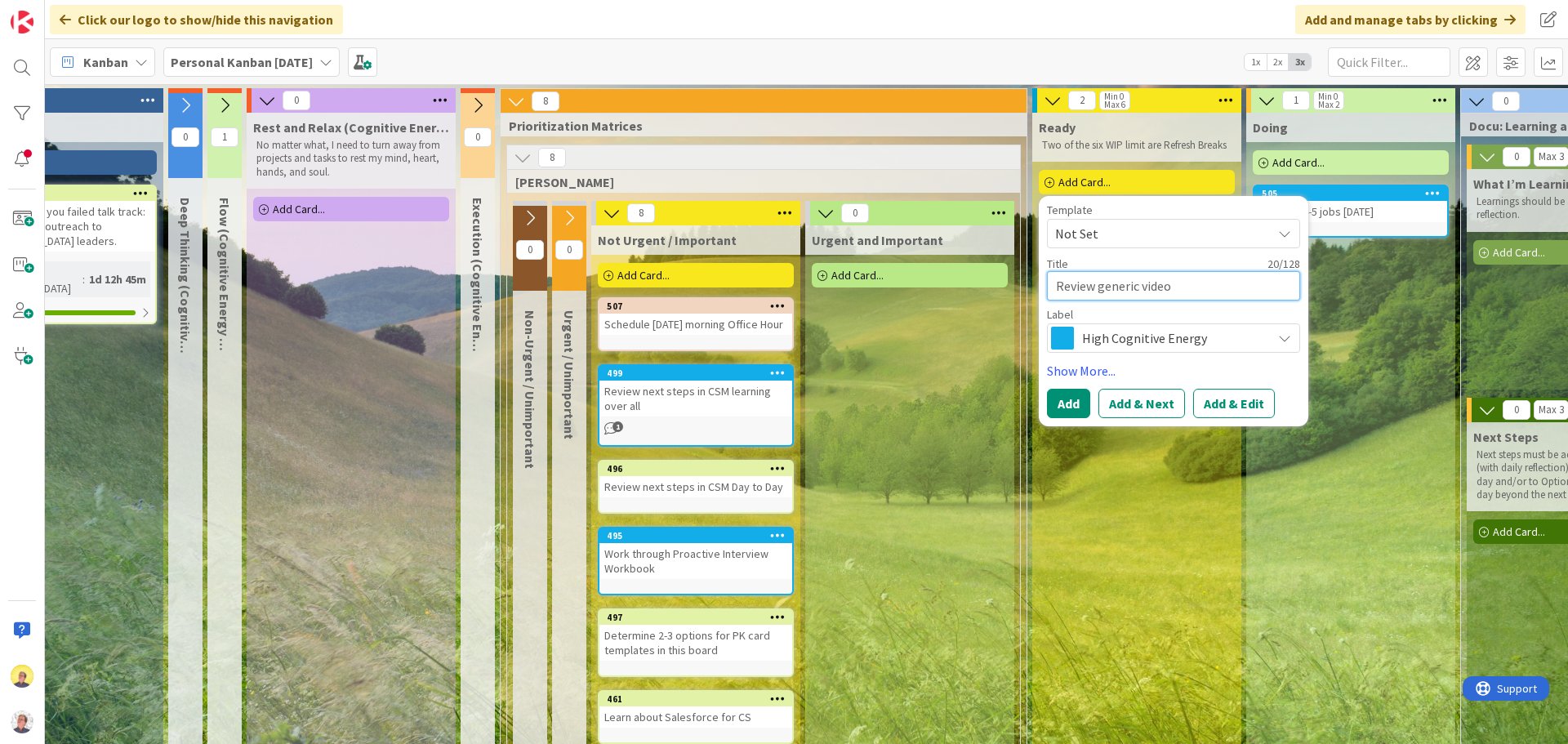
type textarea "x"
type textarea "Review generic video s"
type textarea "x"
type textarea "Review generic video st"
type textarea "x"
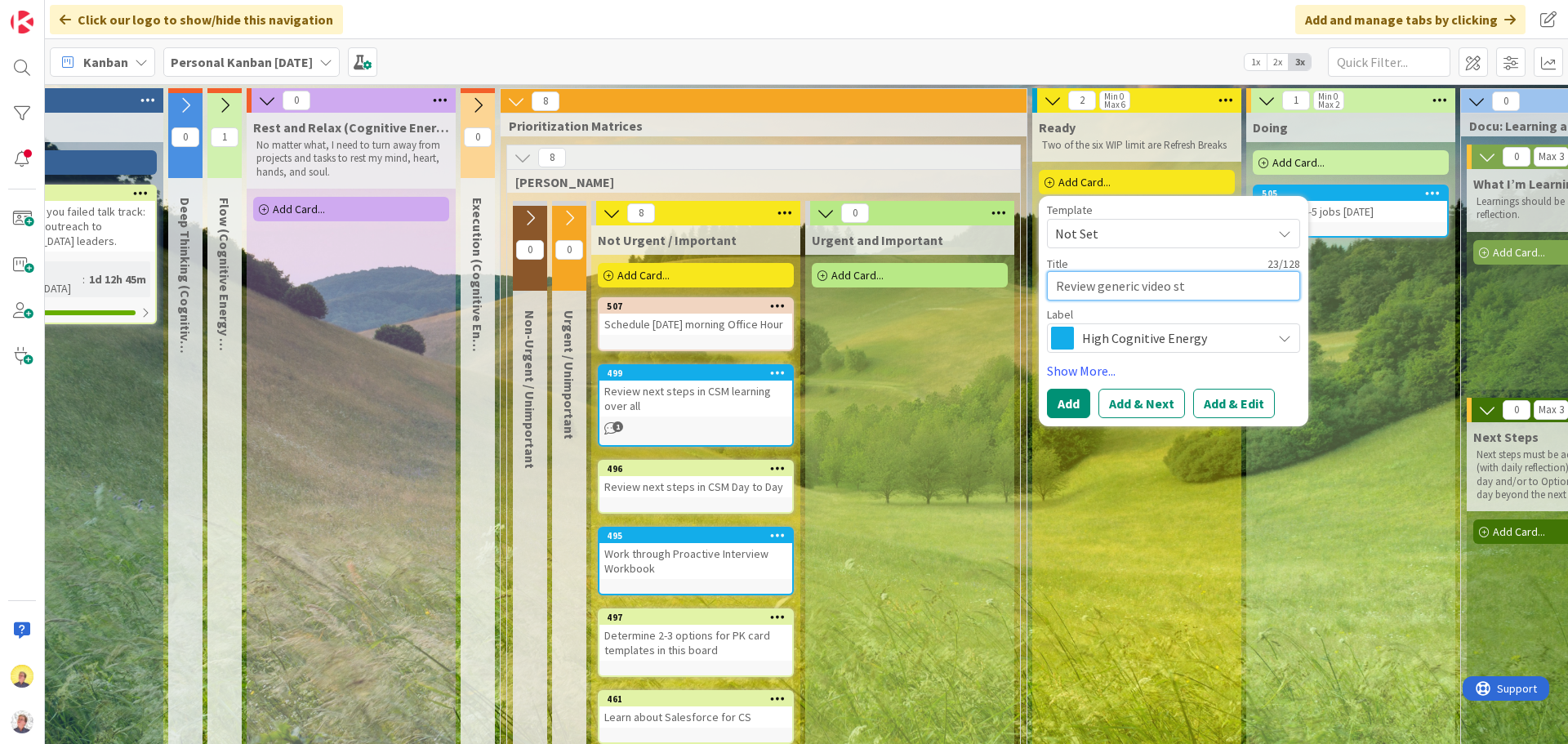
type textarea "Review generic video stt"
type textarea "x"
type textarea "Review generic video st"
type textarea "x"
type textarea "Review generic video sta"
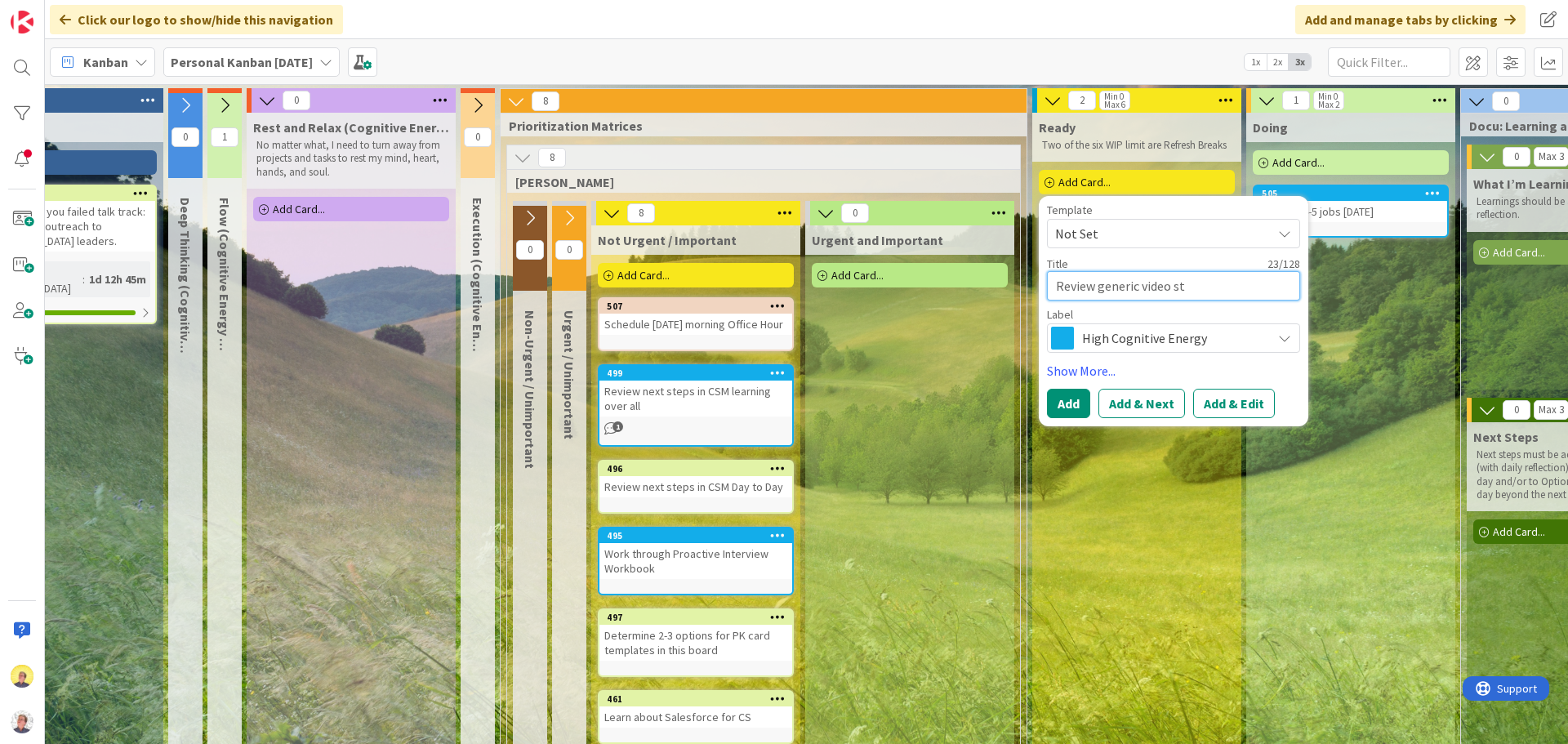
type textarea "x"
type textarea "Review generic video stat"
type textarea "x"
type textarea "Review generic video statu"
type textarea "x"
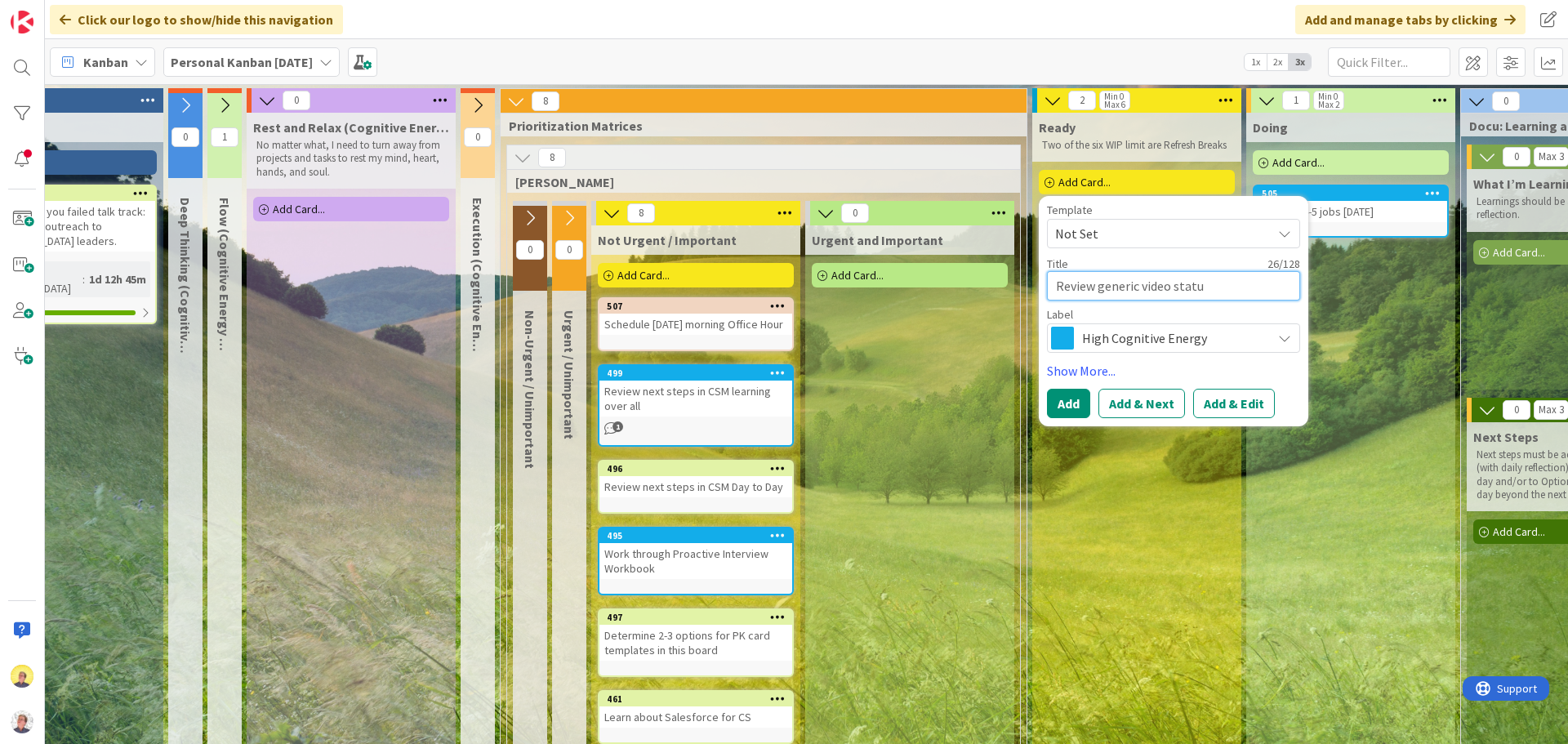
type textarea "Review generic video status"
type textarea "x"
type textarea "Review generic video status"
type textarea "x"
type textarea "Review generic video status a"
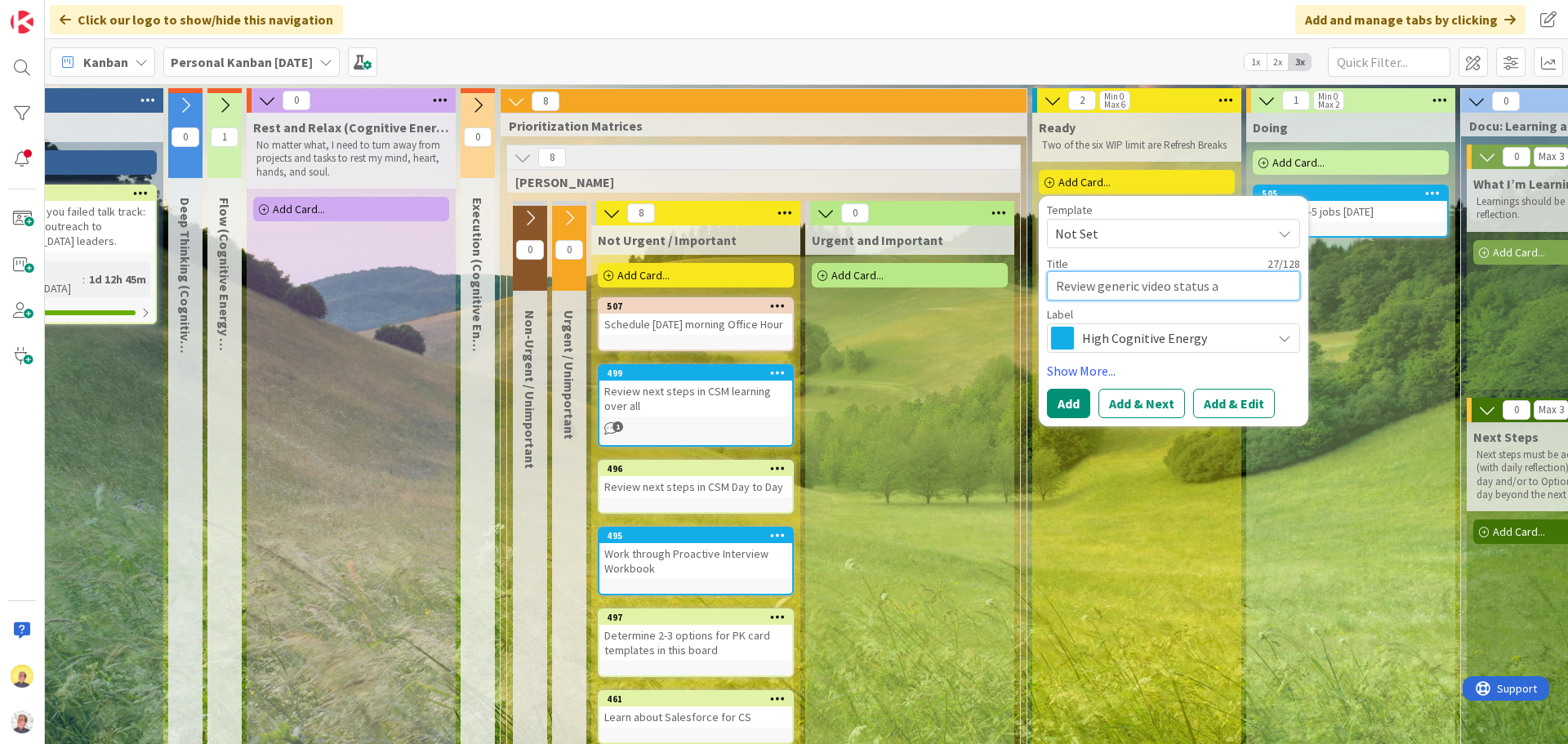
type textarea "x"
type textarea "Review generic video status an"
type textarea "x"
type textarea "Review generic video status and"
type textarea "x"
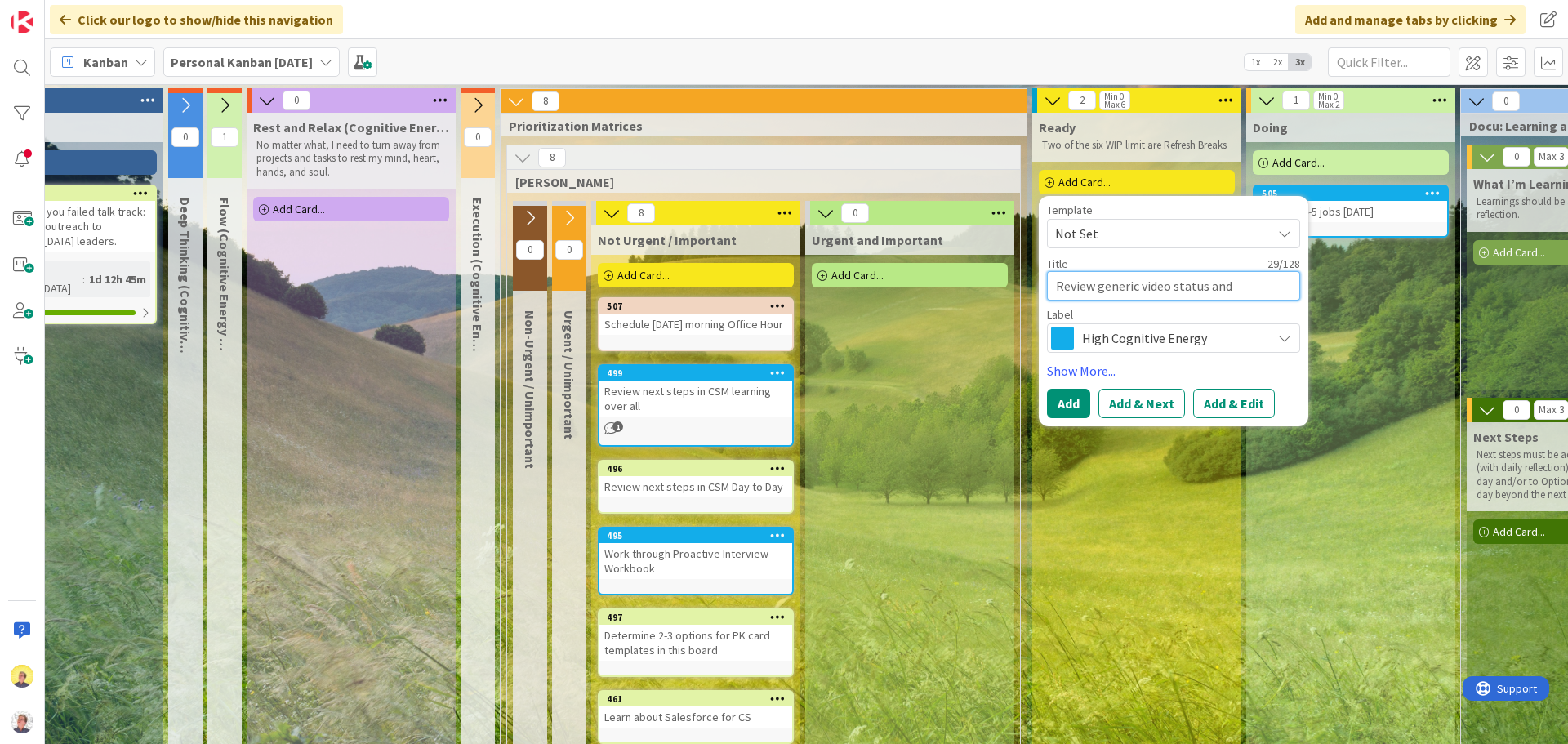
type textarea "Review generic video status and"
type textarea "x"
type textarea "Review generic video status and n"
type textarea "x"
type textarea "Review generic video status and ne"
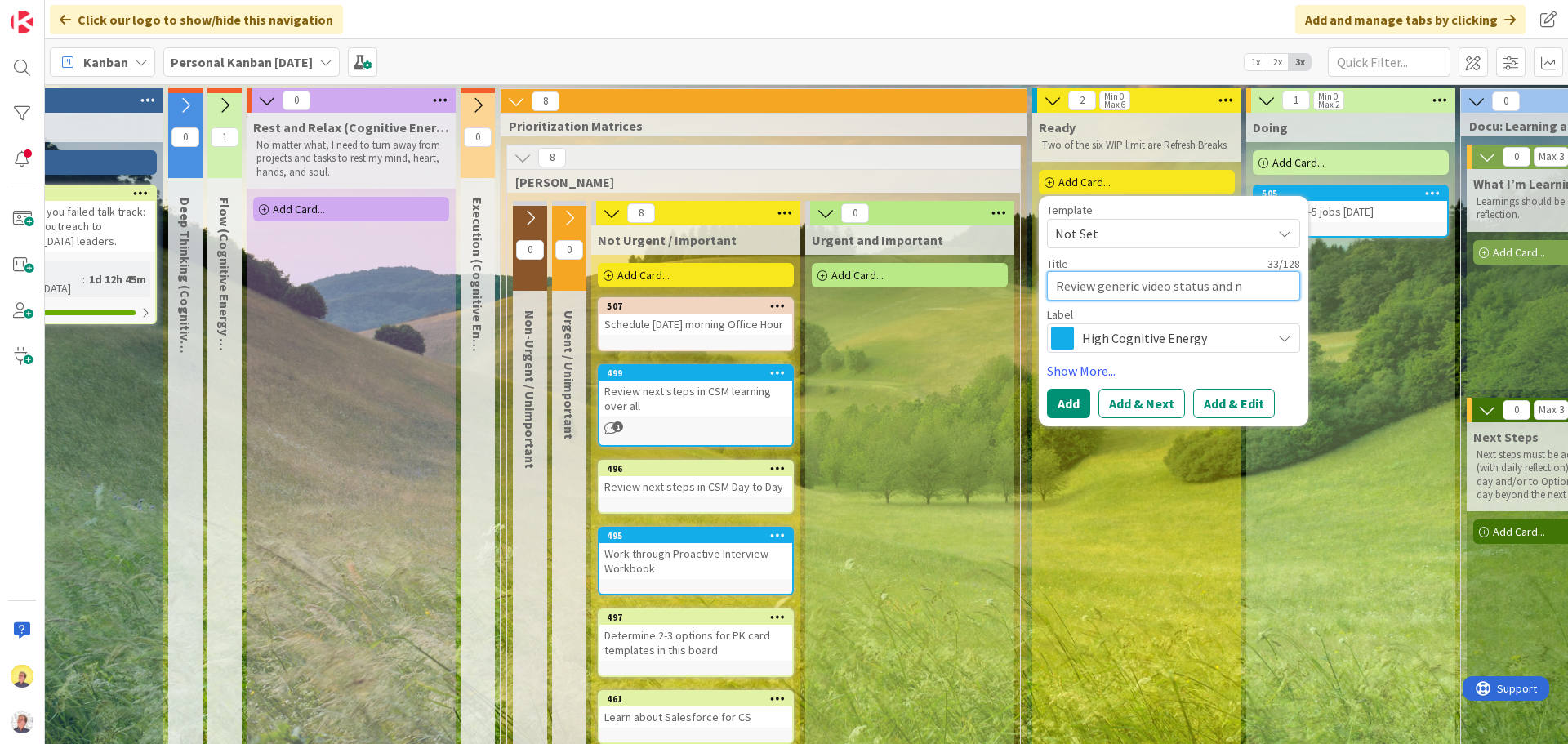
type textarea "x"
type textarea "Review generic video status and nex"
type textarea "x"
type textarea "Review generic video status and next"
type textarea "x"
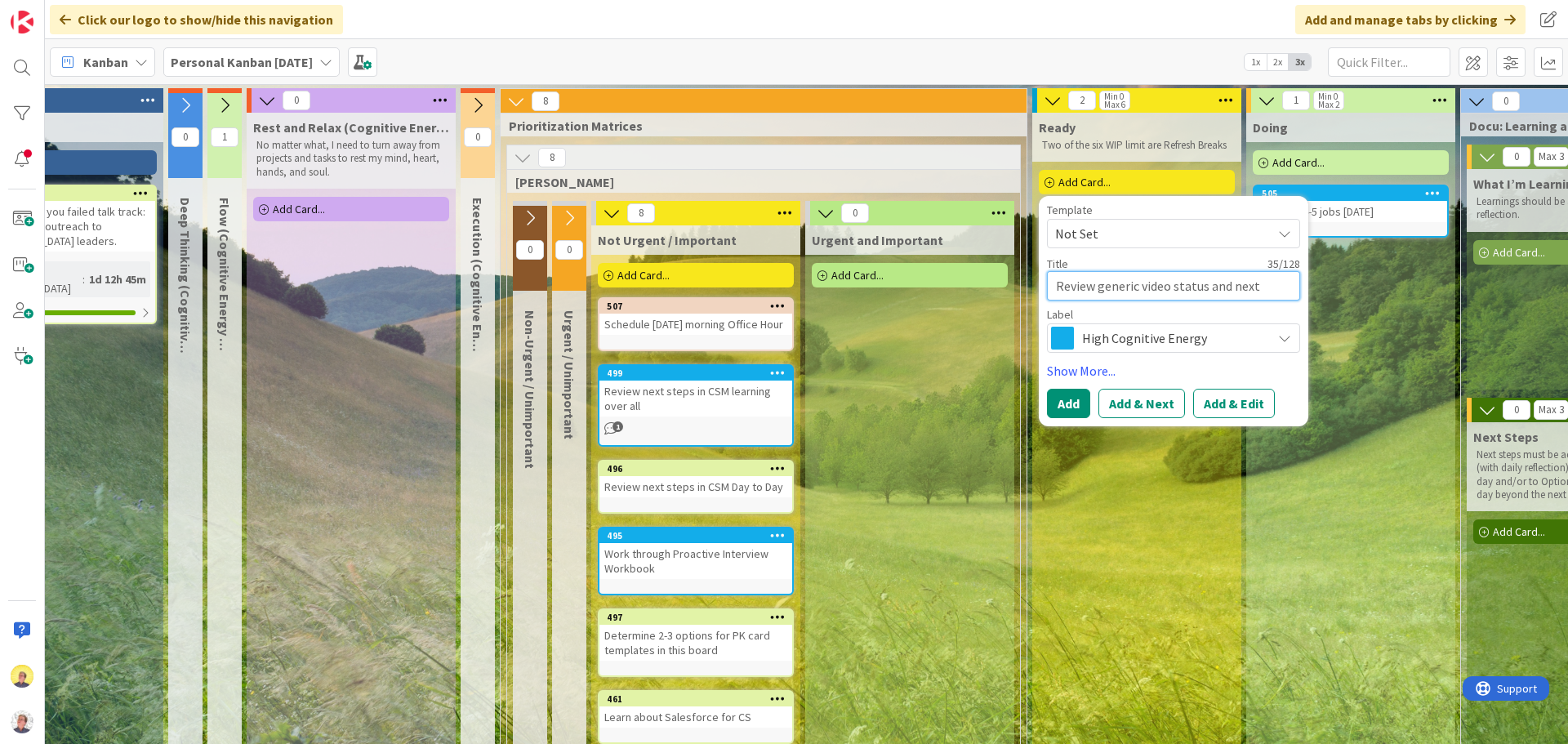
type textarea "Review generic video status and next"
type textarea "x"
type textarea "Review generic video status and next"
type textarea "x"
type textarea "Review generic video status and nex"
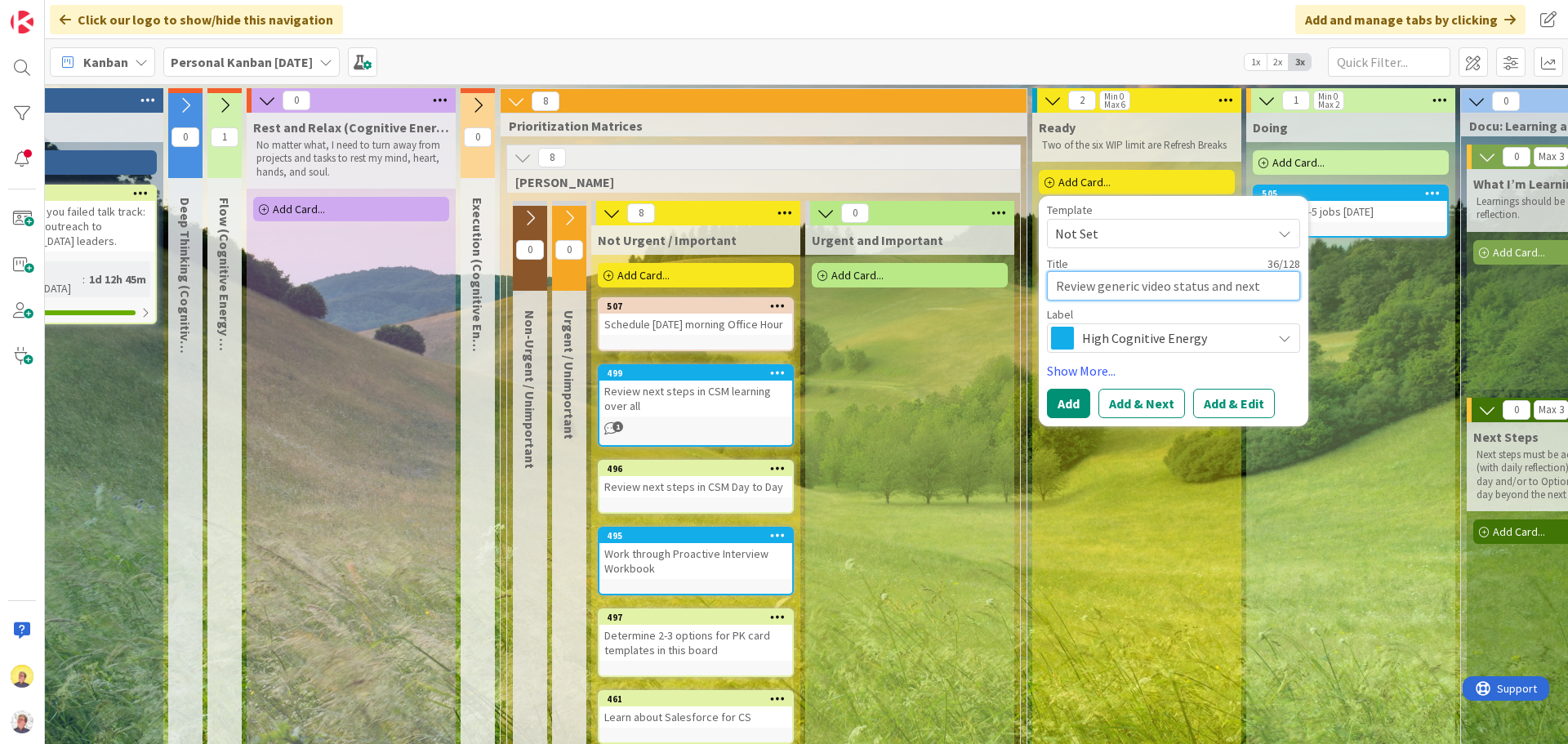
type textarea "x"
type textarea "Review generic video status and ne"
type textarea "x"
type textarea "Review generic video status and n"
type textarea "x"
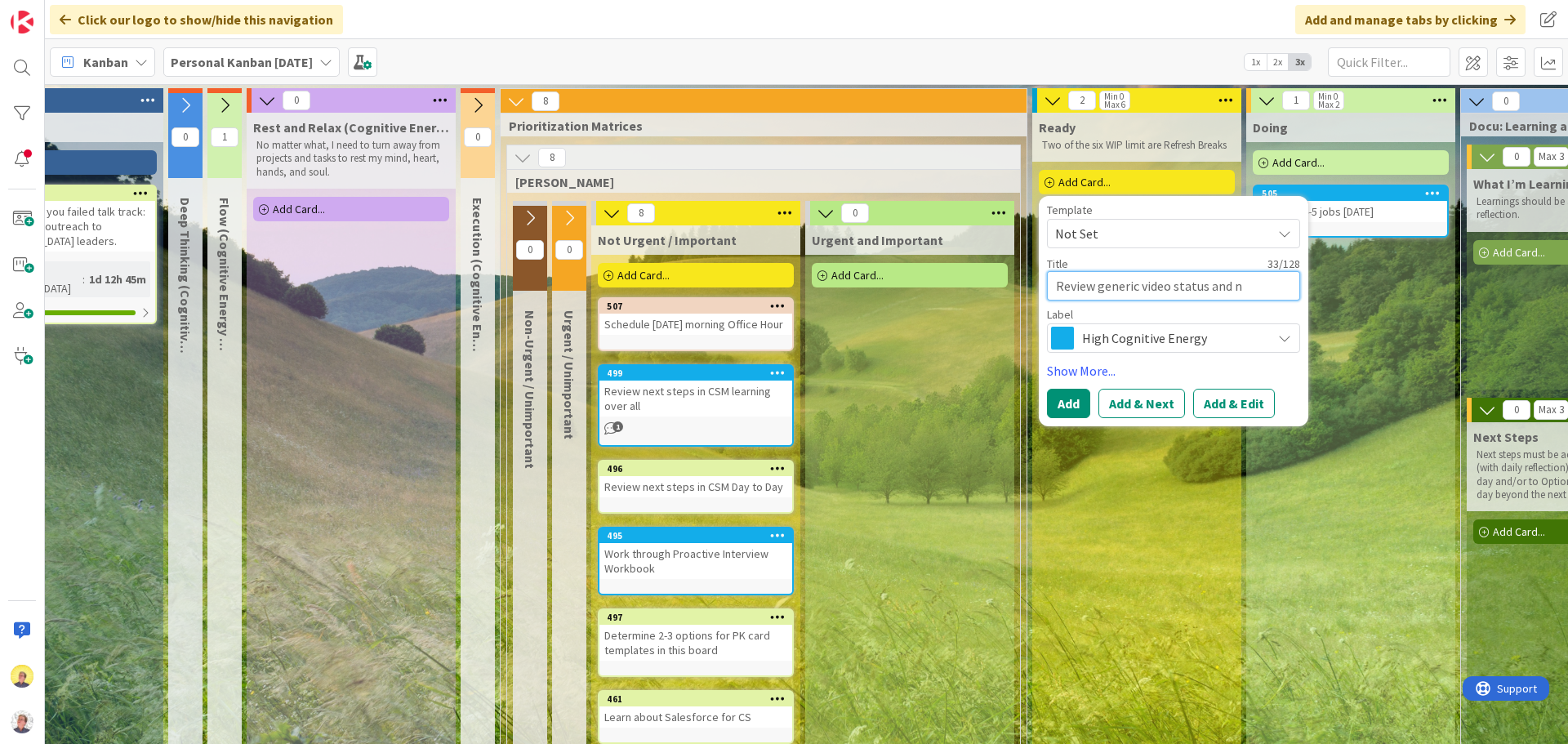
type textarea "Review generic video status and"
type textarea "x"
type textarea "Review generic video status and p"
type textarea "x"
type textarea "Review generic video status and pl"
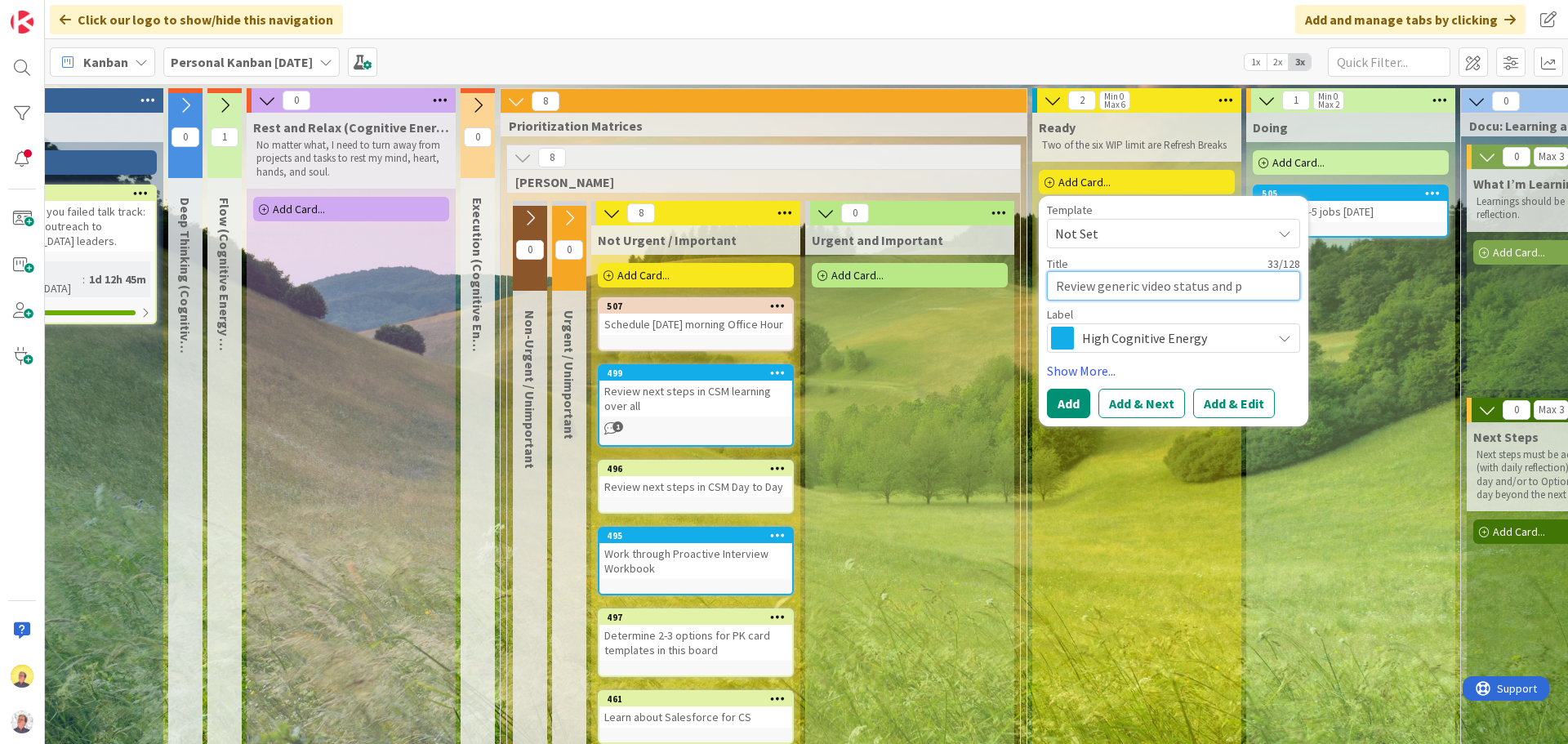
type textarea "x"
type textarea "Review generic video status and pla"
type textarea "x"
type textarea "Review generic video status and plan"
type textarea "x"
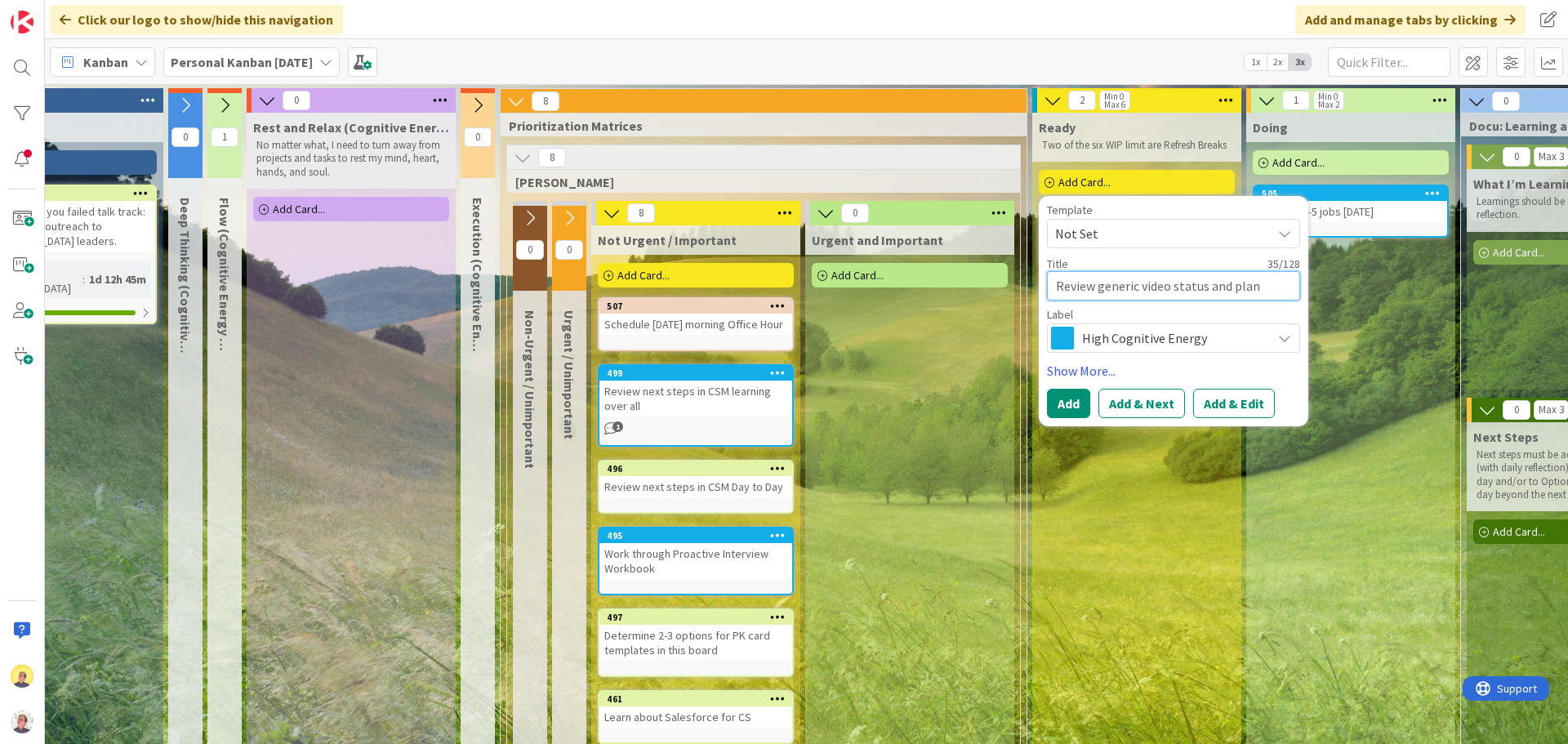
type textarea "Review generic video status and plan"
type textarea "x"
type textarea "Review generic video status and plan n"
type textarea "x"
type textarea "Review generic video status and plan ne"
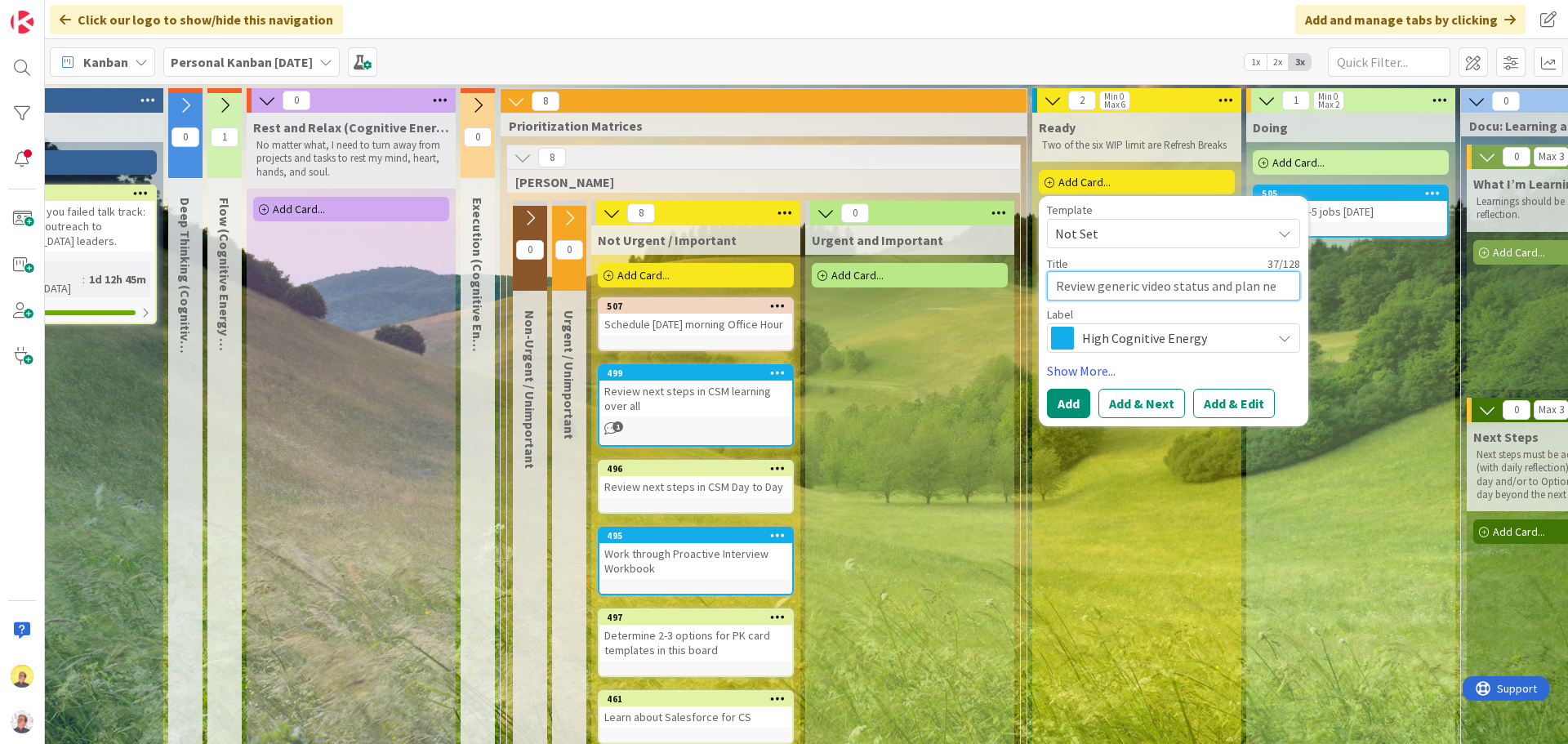
type textarea "x"
type textarea "Review generic video status and plan nex"
type textarea "x"
type textarea "Review generic video status and plan next"
type textarea "x"
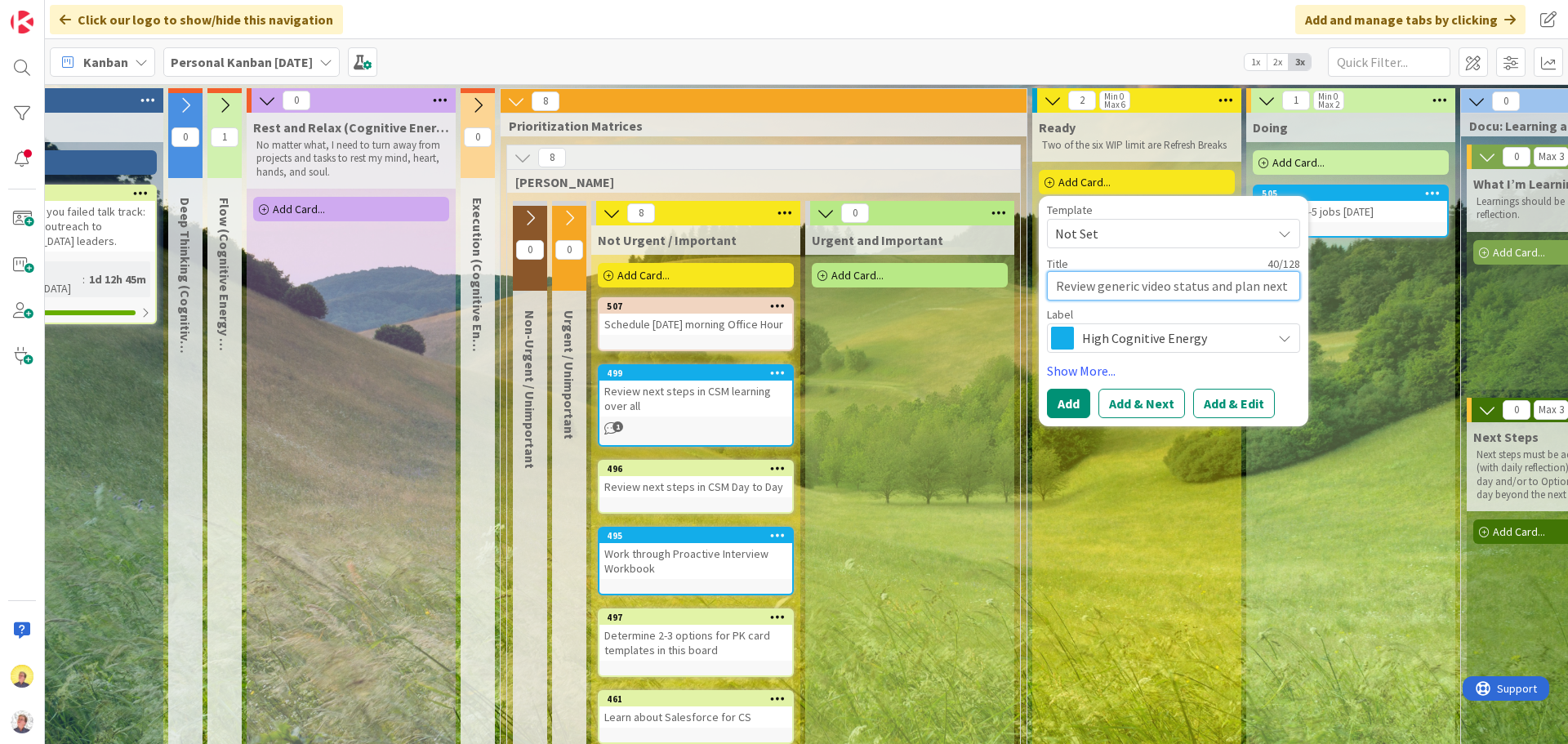
type textarea "Review generic video status and plan next"
type textarea "x"
type textarea "Review generic video status and plan next s"
type textarea "x"
type textarea "Review generic video status and plan next st"
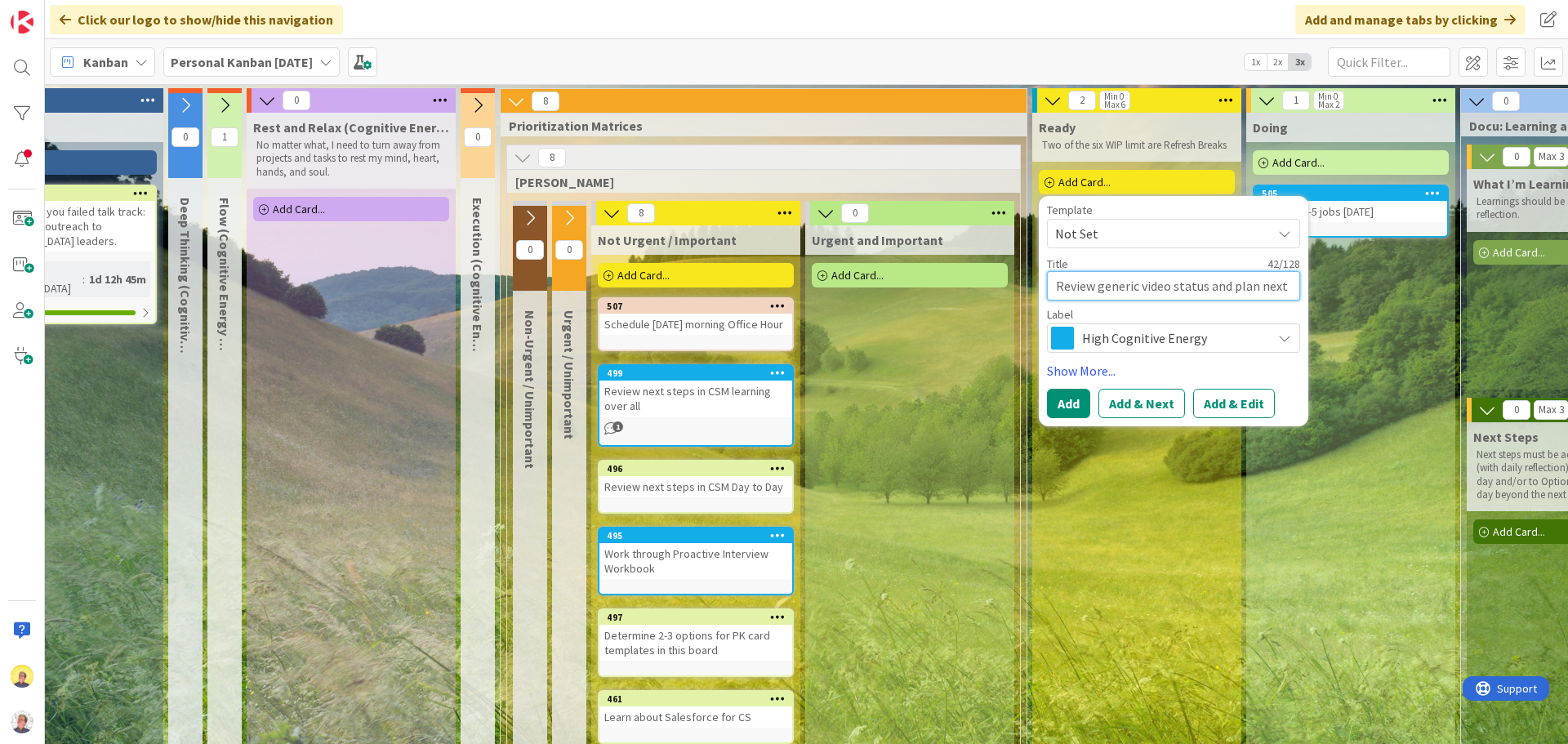
type textarea "x"
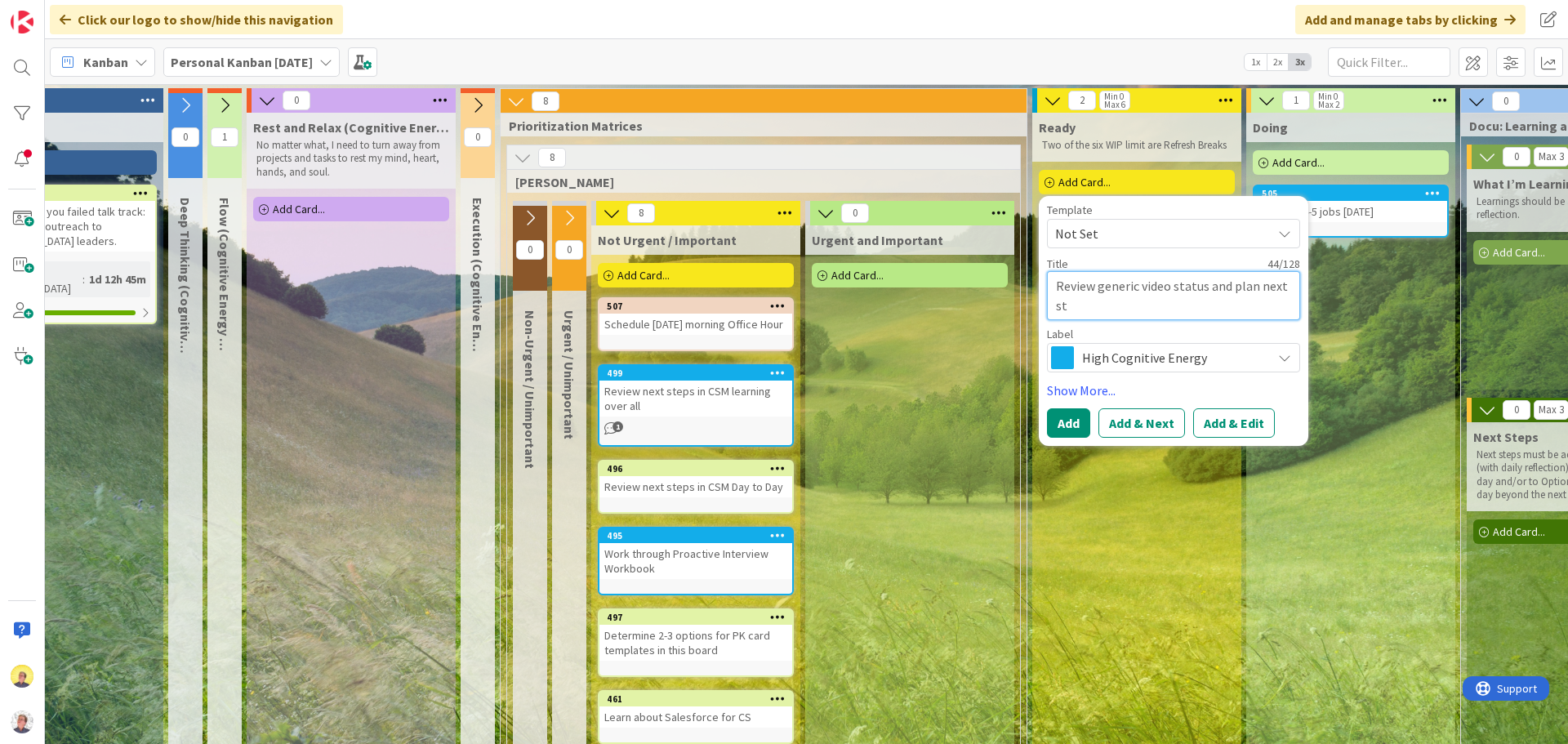
type textarea "Review generic video status and plan next ste"
type textarea "x"
type textarea "Review generic video status and plan next step"
type textarea "x"
type textarea "Review generic video status and plan next step"
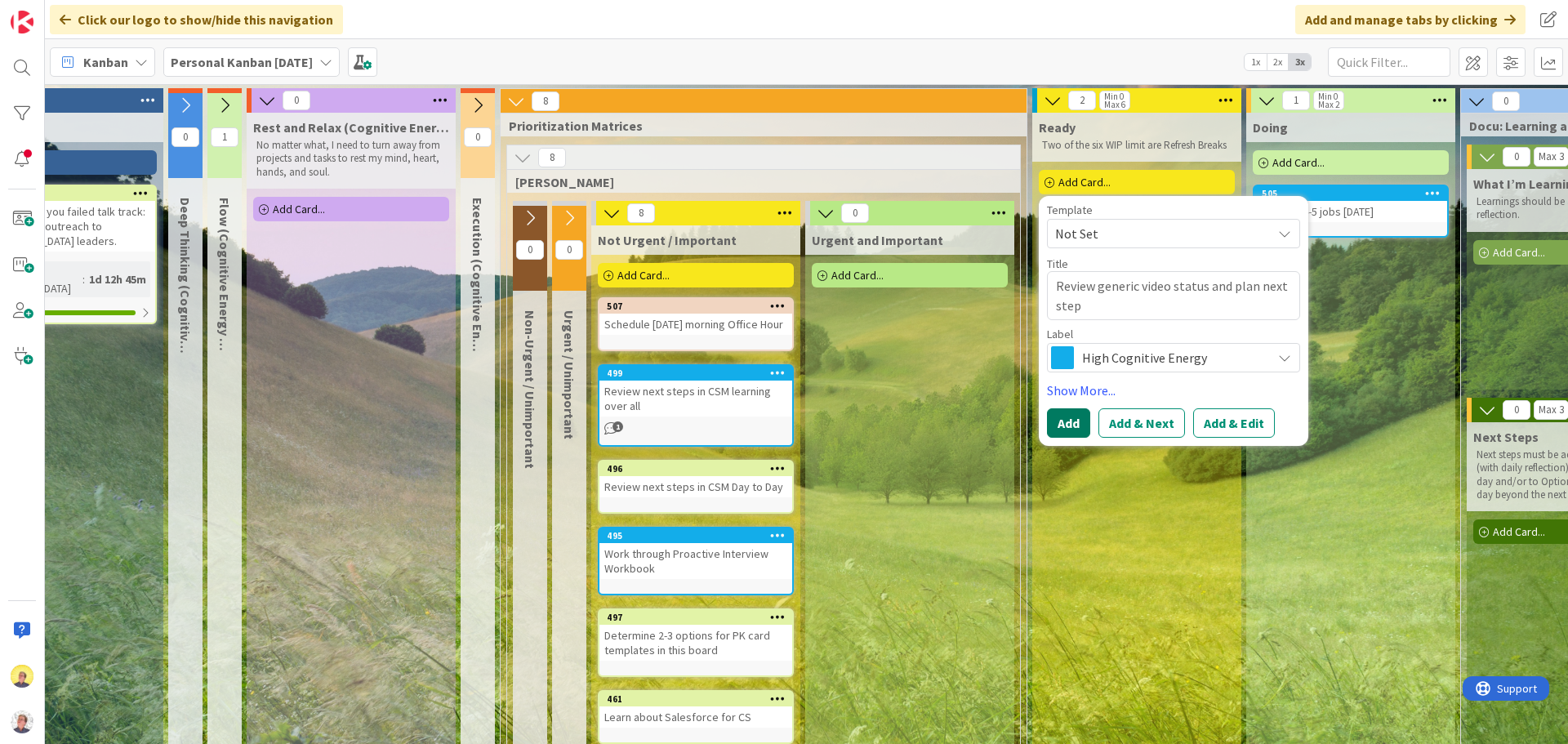
click at [1059, 419] on button "Add" at bounding box center [1068, 423] width 44 height 30
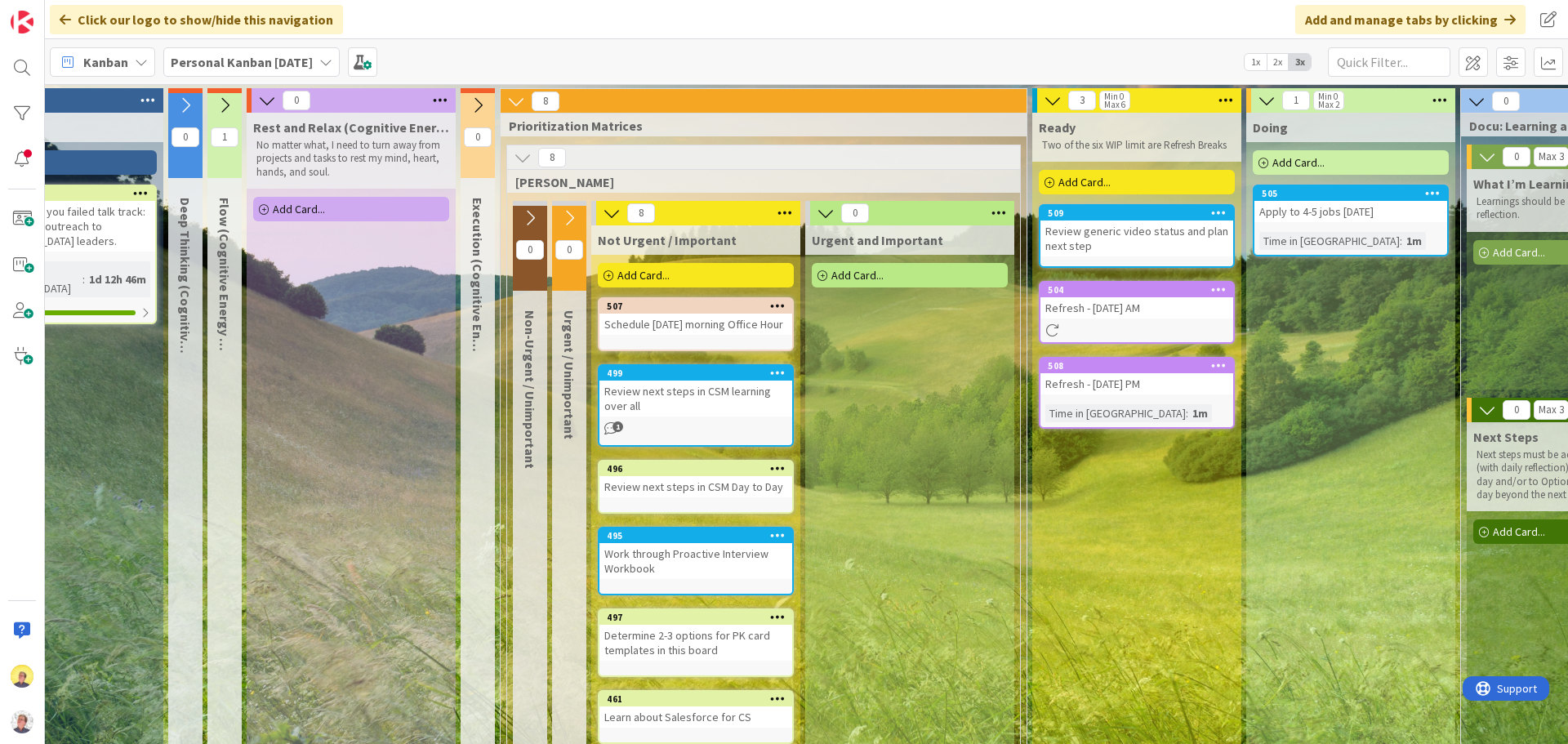
click at [1158, 228] on div "Review generic video status and plan next step" at bounding box center [1137, 238] width 193 height 36
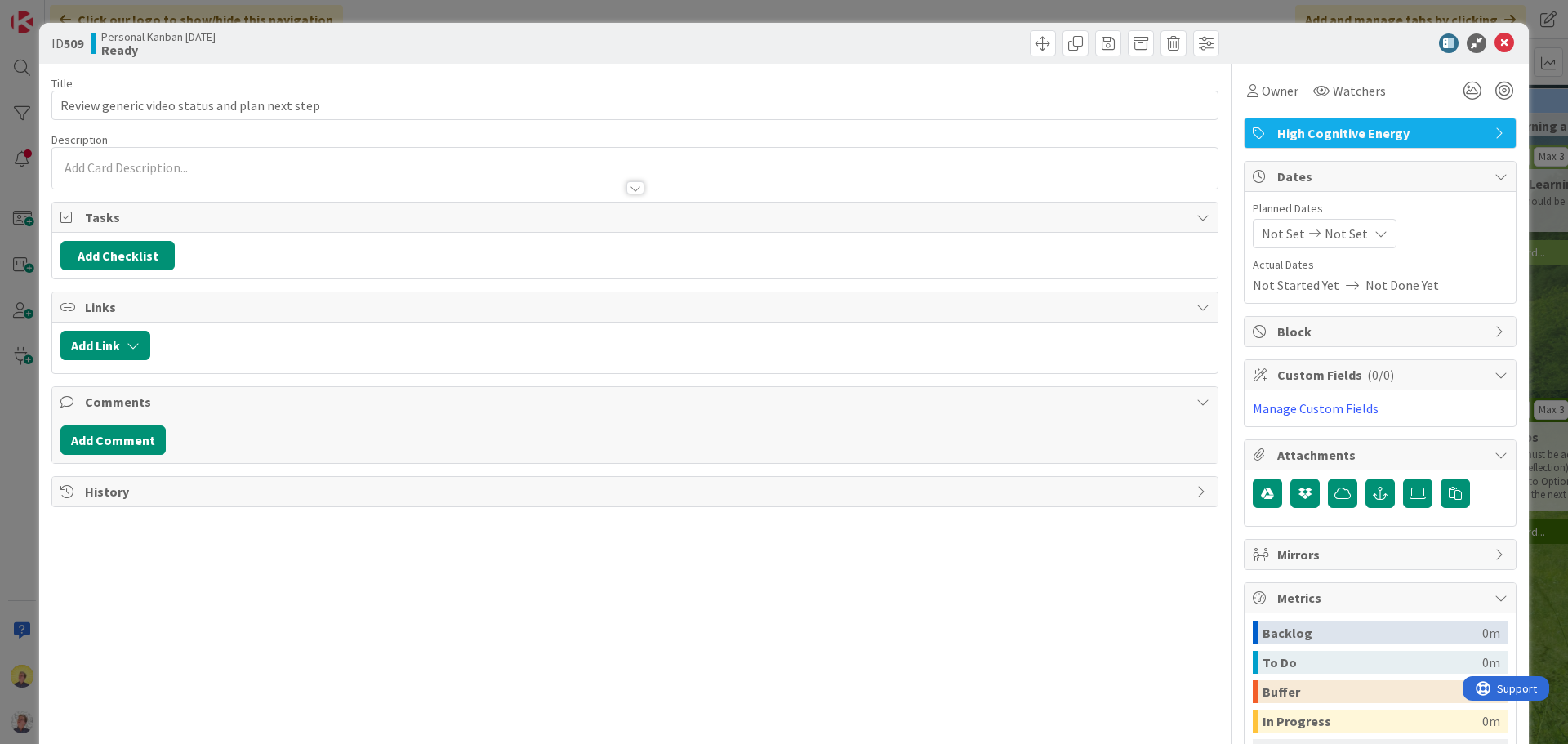
click at [1371, 136] on span "High Cognitive Energy" at bounding box center [1381, 133] width 209 height 19
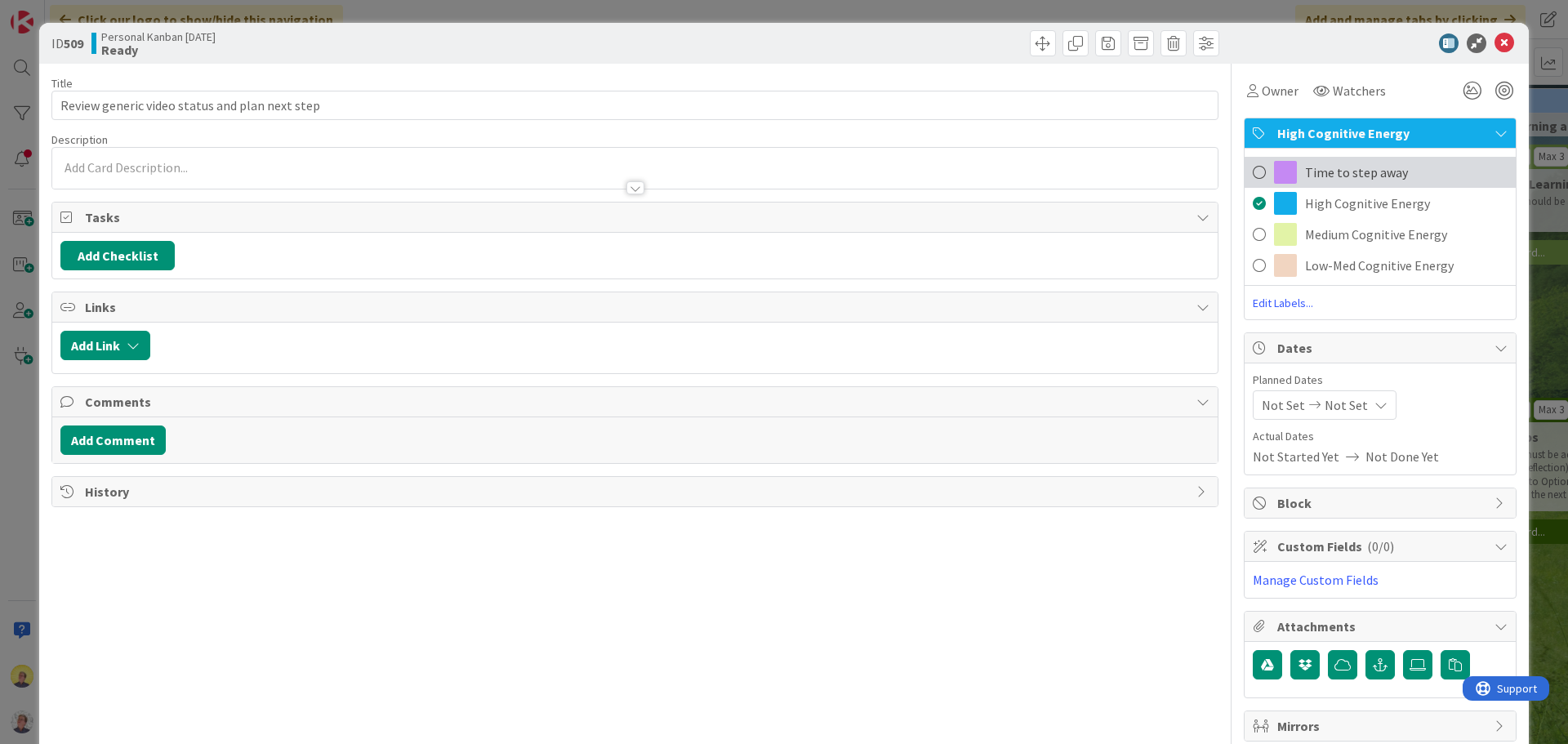
click at [1318, 166] on span "Time to step away" at bounding box center [1356, 172] width 103 height 19
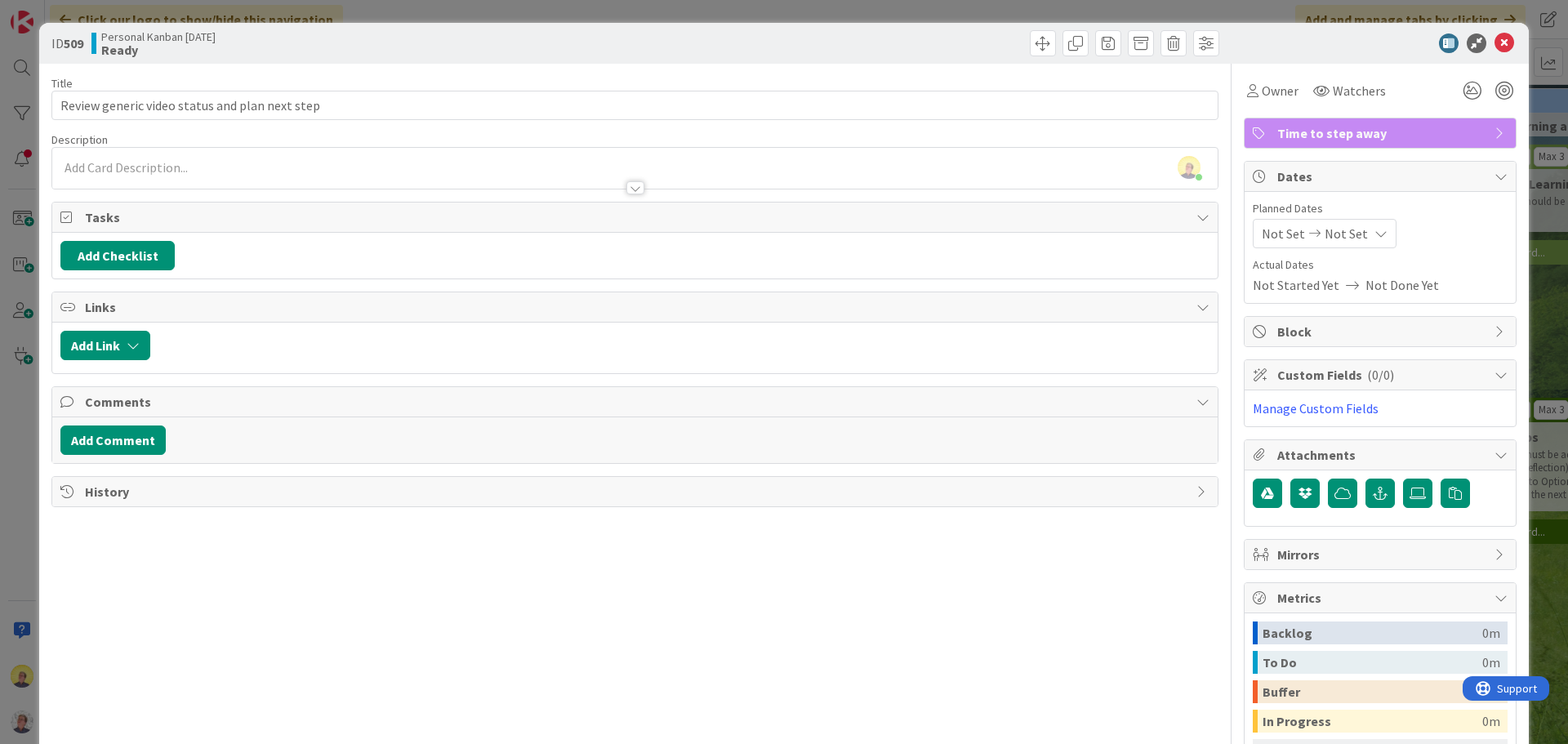
click at [1325, 138] on span "Time to step away" at bounding box center [1381, 133] width 209 height 19
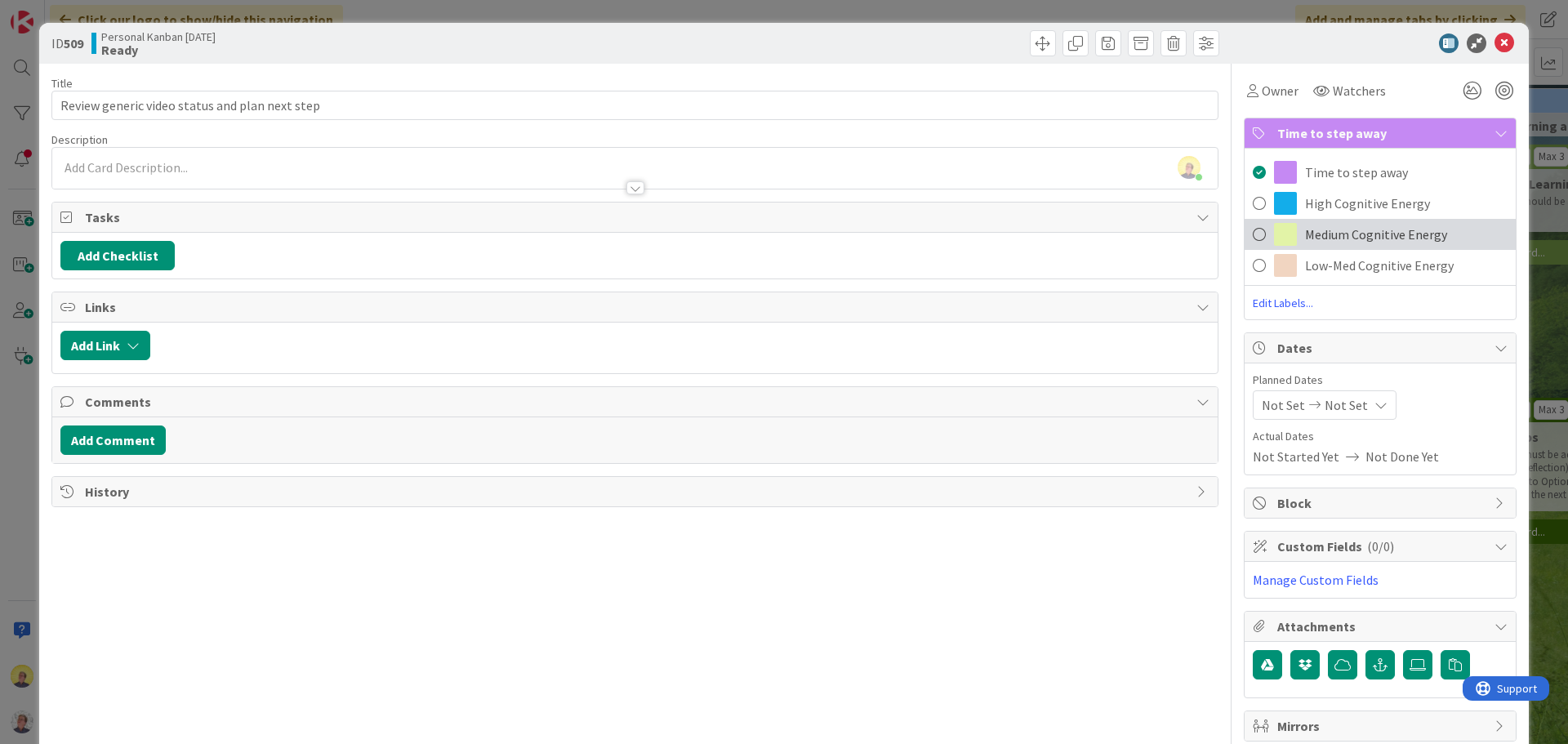
drag, startPoint x: 1317, startPoint y: 243, endPoint x: 1461, endPoint y: 101, distance: 202.2
click at [1318, 243] on span "Medium Cognitive Energy" at bounding box center [1375, 234] width 142 height 19
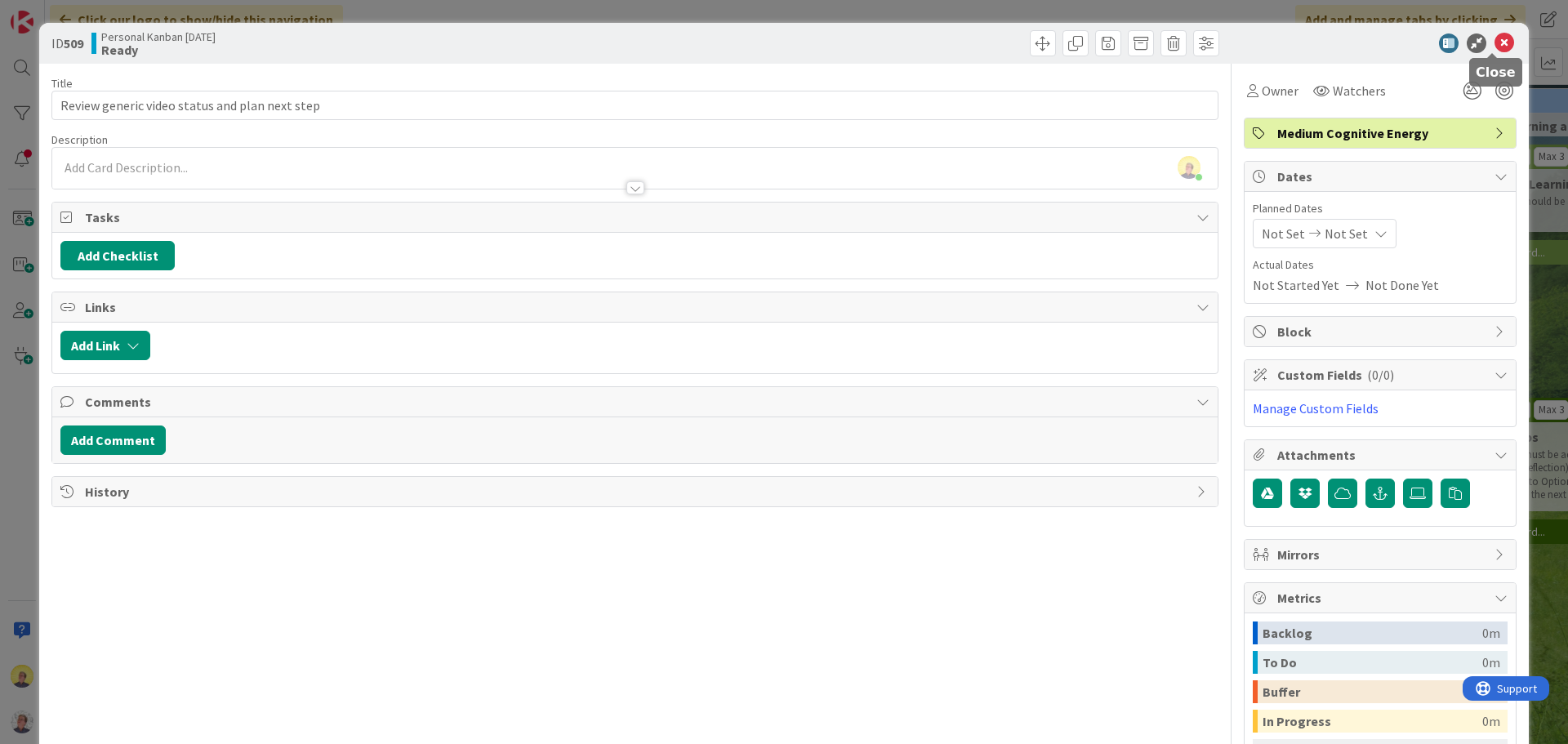
click at [1495, 46] on icon at bounding box center [1504, 43] width 19 height 19
